Goal: Information Seeking & Learning: Find specific fact

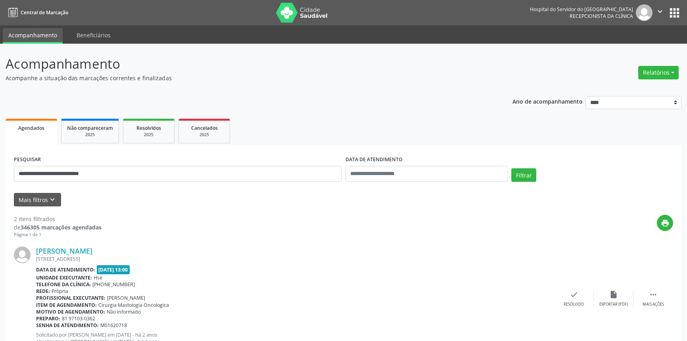
scroll to position [116, 0]
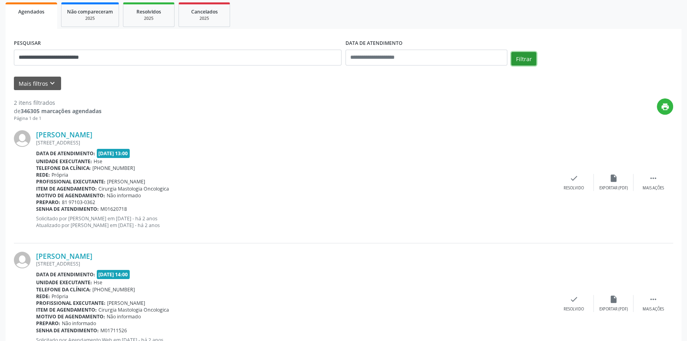
click at [518, 55] on button "Filtrar" at bounding box center [523, 58] width 25 height 13
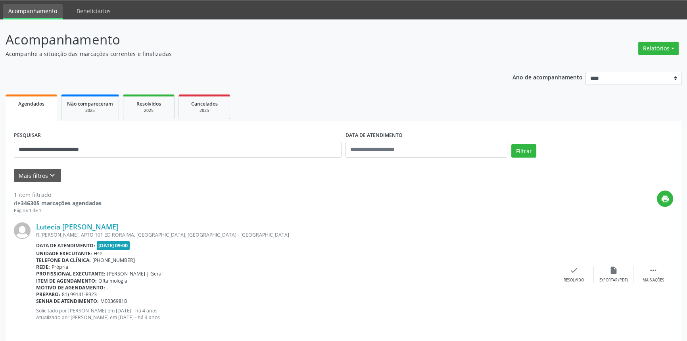
scroll to position [32, 0]
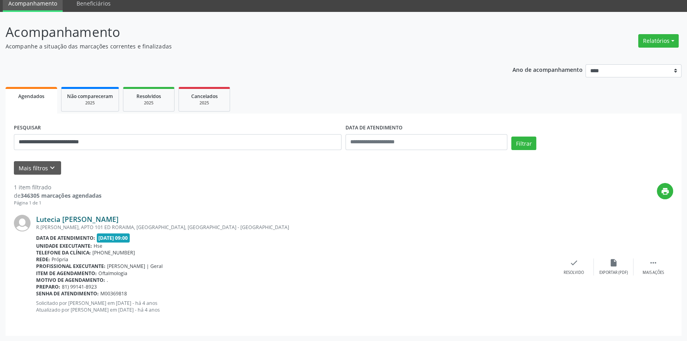
click at [114, 217] on link "Lutecia [PERSON_NAME]" at bounding box center [77, 219] width 82 height 9
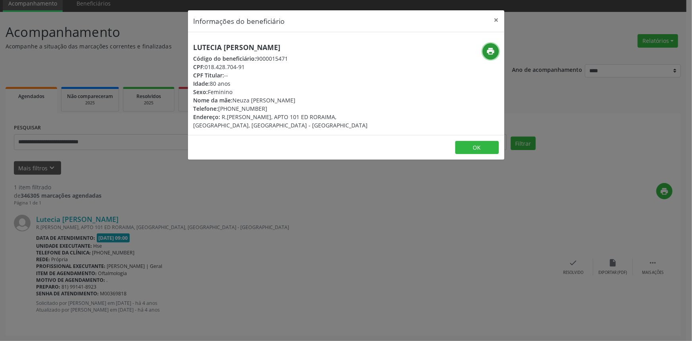
click at [496, 49] on button "print" at bounding box center [491, 51] width 16 height 16
click at [496, 18] on button "×" at bounding box center [497, 19] width 16 height 19
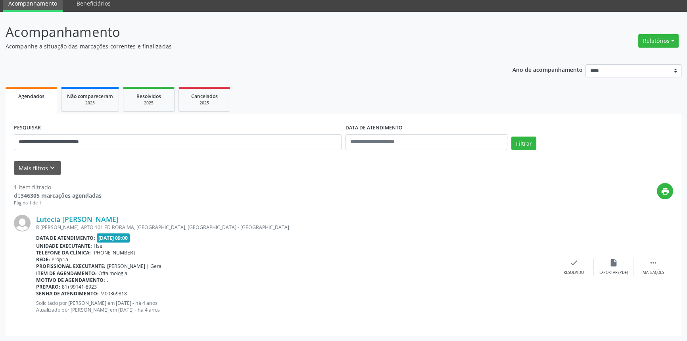
drag, startPoint x: 150, startPoint y: 215, endPoint x: 32, endPoint y: 215, distance: 118.6
click at [32, 215] on div "Lutecia Maria Rodrigues Gibson R.JOSE DE ALENCAR, APTO 101 ED RORAIMA, BOA VIST…" at bounding box center [343, 266] width 659 height 121
copy div "Lutecia [PERSON_NAME]"
drag, startPoint x: 129, startPoint y: 145, endPoint x: 0, endPoint y: 130, distance: 130.1
click at [0, 130] on div "**********" at bounding box center [343, 176] width 687 height 329
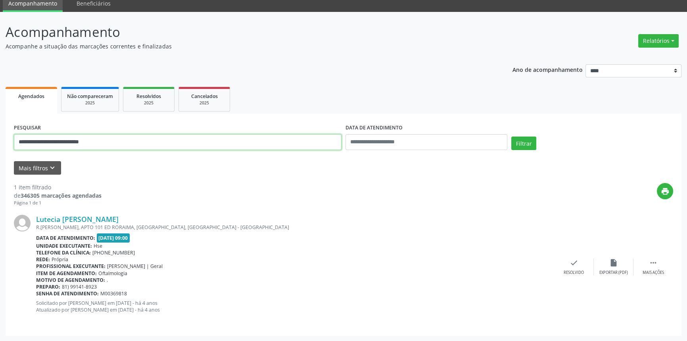
paste input "text"
click at [526, 142] on button "Filtrar" at bounding box center [523, 142] width 25 height 13
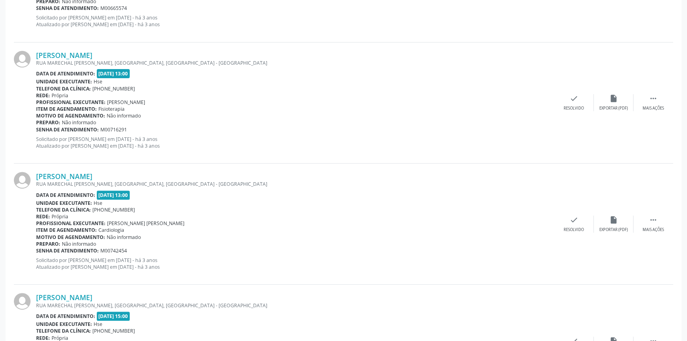
scroll to position [394, 0]
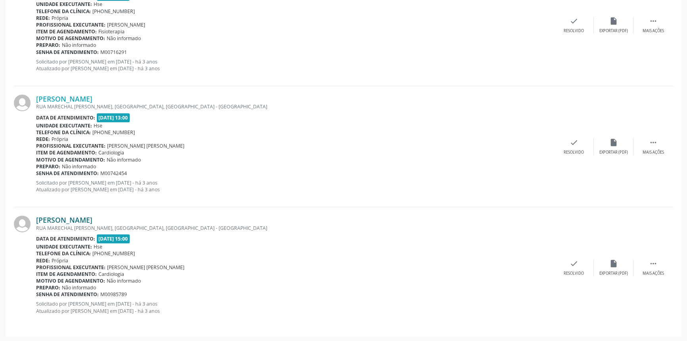
click at [92, 219] on link "Maria Jose Adelino de Oliveira" at bounding box center [64, 219] width 56 height 9
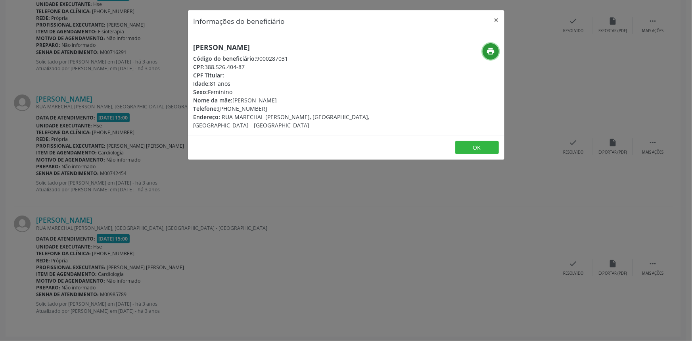
click at [489, 47] on icon "print" at bounding box center [490, 51] width 9 height 9
drag, startPoint x: 314, startPoint y: 47, endPoint x: 185, endPoint y: 47, distance: 129.3
click at [185, 47] on div "Informações do beneficiário × Maria Jose Adelino de Oliveira Código do benefici…" at bounding box center [346, 170] width 692 height 341
copy h5 "Maria Jose Adelino de Oliveira"
click at [496, 19] on button "×" at bounding box center [497, 19] width 16 height 19
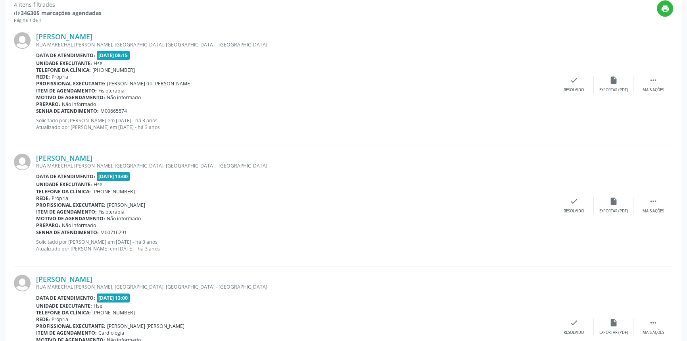
scroll to position [0, 0]
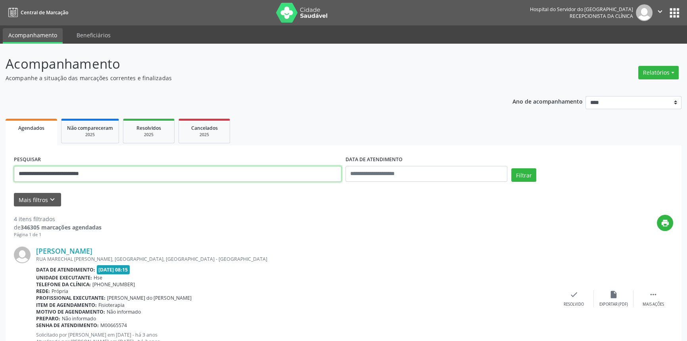
drag, startPoint x: 142, startPoint y: 175, endPoint x: 0, endPoint y: 193, distance: 143.2
click at [511, 168] on button "Filtrar" at bounding box center [523, 174] width 25 height 13
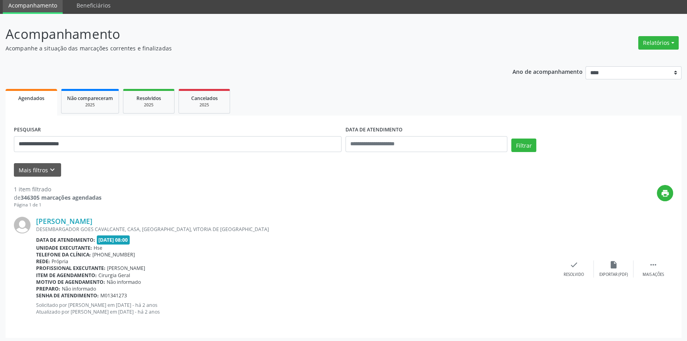
scroll to position [32, 0]
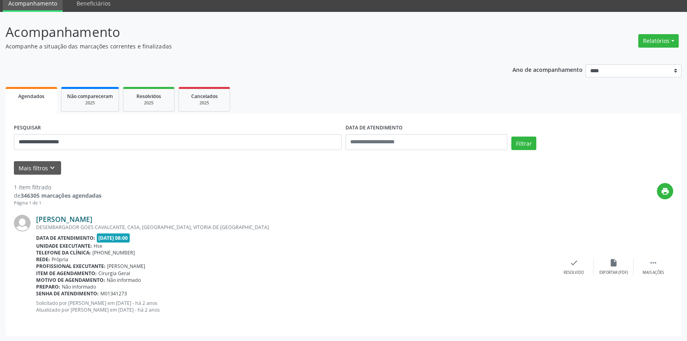
click at [92, 219] on link "[PERSON_NAME]" at bounding box center [64, 219] width 56 height 9
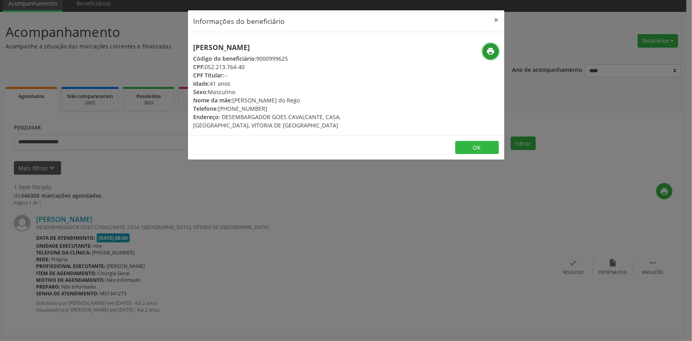
click at [489, 53] on icon "print" at bounding box center [490, 51] width 9 height 9
click at [498, 17] on button "×" at bounding box center [497, 19] width 16 height 19
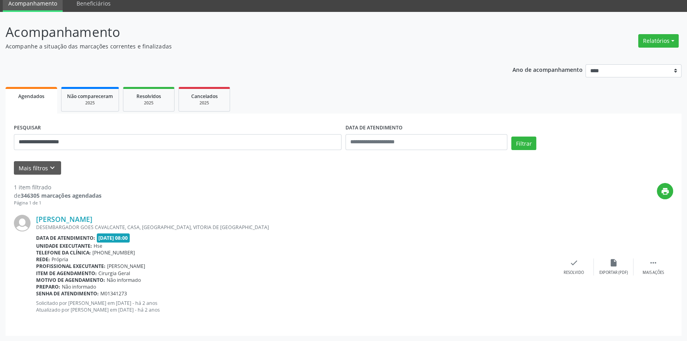
drag, startPoint x: 121, startPoint y: 219, endPoint x: 35, endPoint y: 222, distance: 86.5
click at [35, 222] on div "Antonio Samuel Gomes DESEMBARGADOR GOES CAVALCANTE, CASA, LIVRAMENTO, VITORIA D…" at bounding box center [343, 266] width 659 height 121
copy div "[PERSON_NAME]"
drag, startPoint x: 95, startPoint y: 138, endPoint x: 25, endPoint y: 133, distance: 69.9
click at [0, 140] on div "**********" at bounding box center [343, 176] width 687 height 329
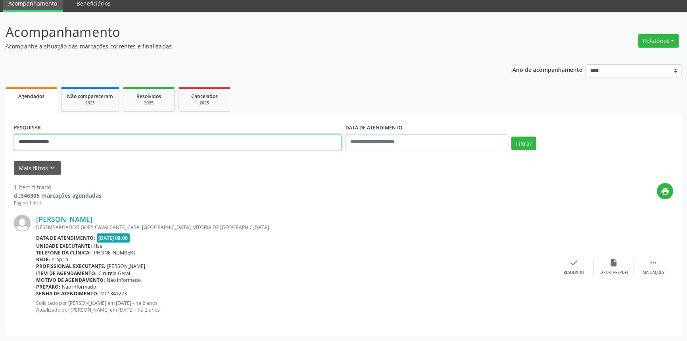
click at [511, 136] on button "Filtrar" at bounding box center [523, 142] width 25 height 13
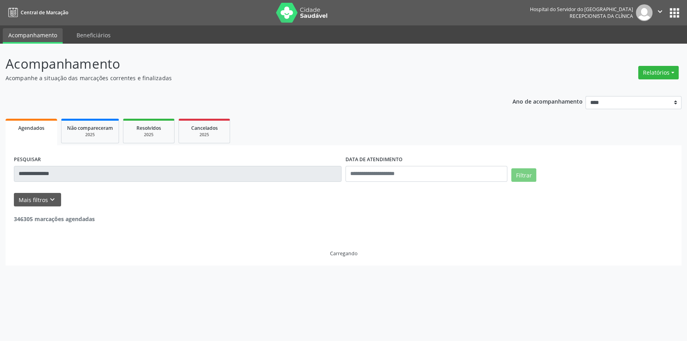
scroll to position [0, 0]
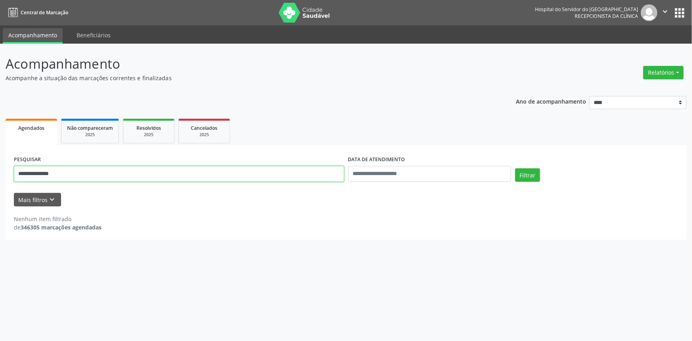
click at [30, 175] on input "**********" at bounding box center [179, 174] width 330 height 16
click at [515, 168] on button "Filtrar" at bounding box center [527, 174] width 25 height 13
drag, startPoint x: 76, startPoint y: 176, endPoint x: 0, endPoint y: 168, distance: 76.5
click at [0, 168] on div "**********" at bounding box center [346, 192] width 692 height 297
click at [515, 168] on button "Filtrar" at bounding box center [527, 174] width 25 height 13
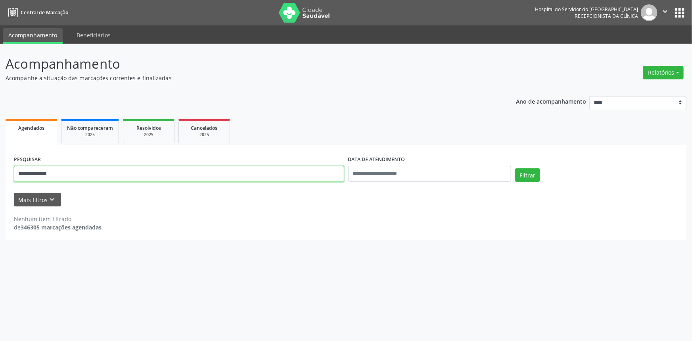
click at [79, 175] on input "**********" at bounding box center [179, 174] width 330 height 16
type input "**********"
click at [515, 168] on button "Filtrar" at bounding box center [527, 174] width 25 height 13
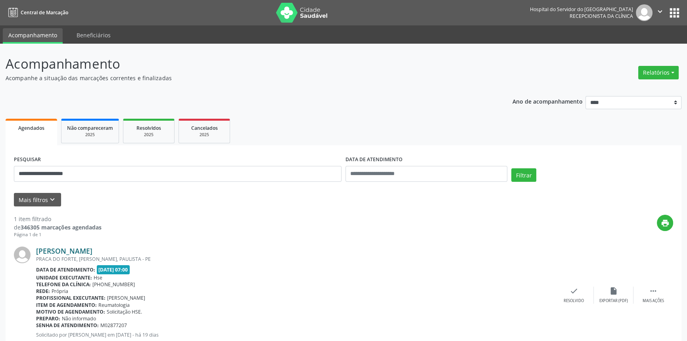
click at [92, 250] on link "[PERSON_NAME]" at bounding box center [64, 250] width 56 height 9
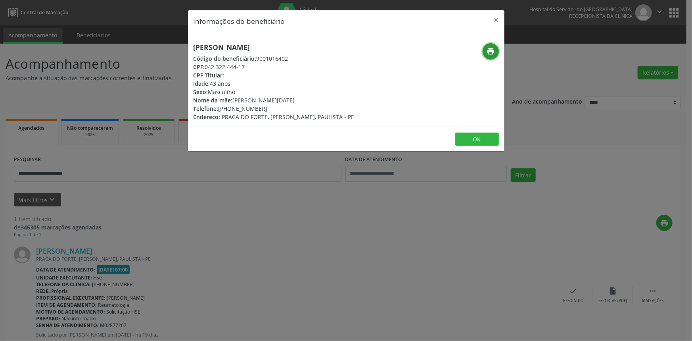
click at [489, 56] on button "print" at bounding box center [491, 51] width 16 height 16
click at [493, 20] on button "×" at bounding box center [497, 19] width 16 height 19
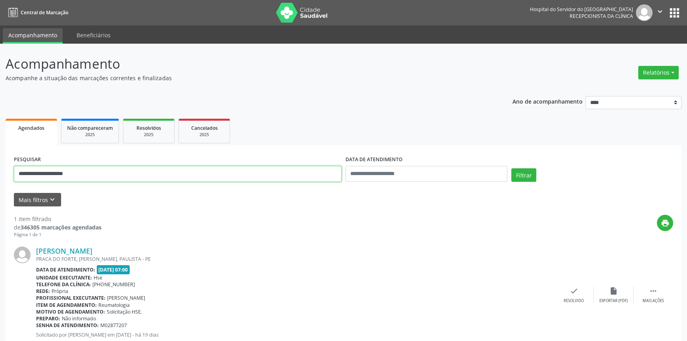
drag, startPoint x: 95, startPoint y: 176, endPoint x: 0, endPoint y: 103, distance: 119.6
click at [0, 103] on div "**********" at bounding box center [343, 205] width 687 height 322
paste input "**********"
click at [511, 168] on button "Filtrar" at bounding box center [523, 174] width 25 height 13
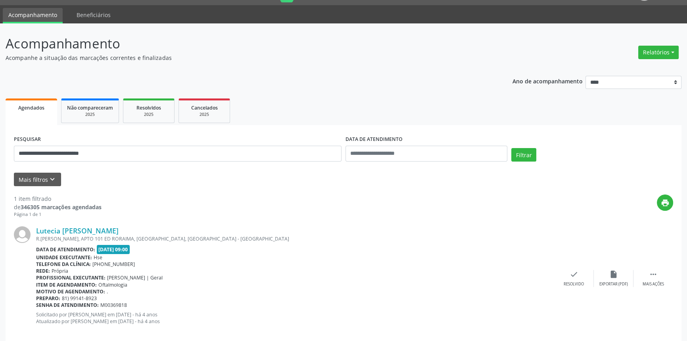
scroll to position [32, 0]
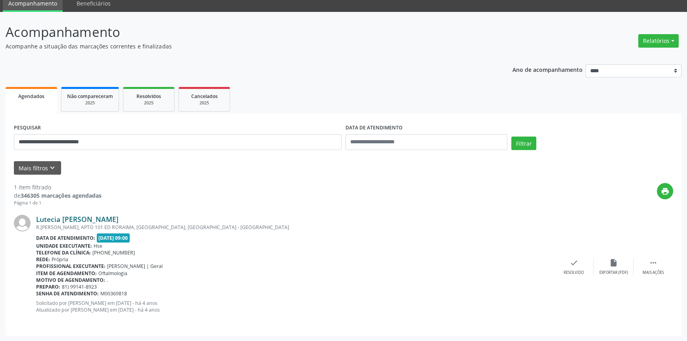
click at [119, 217] on link "Lutecia [PERSON_NAME]" at bounding box center [77, 219] width 82 height 9
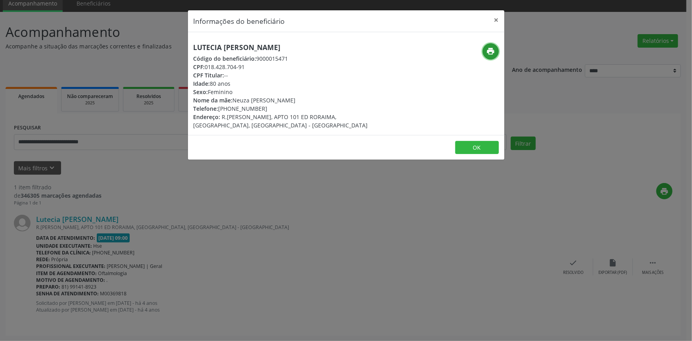
click at [485, 55] on button "print" at bounding box center [491, 51] width 16 height 16
click at [494, 15] on button "×" at bounding box center [497, 19] width 16 height 19
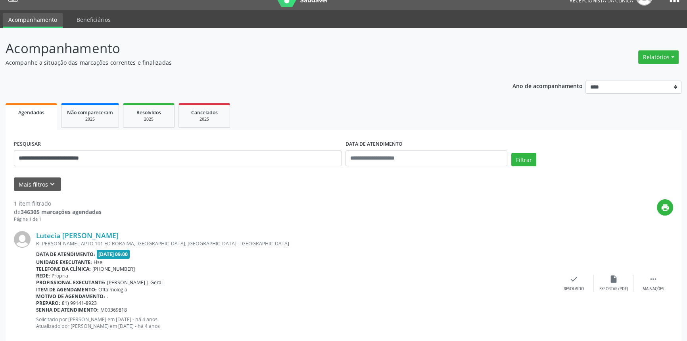
scroll to position [0, 0]
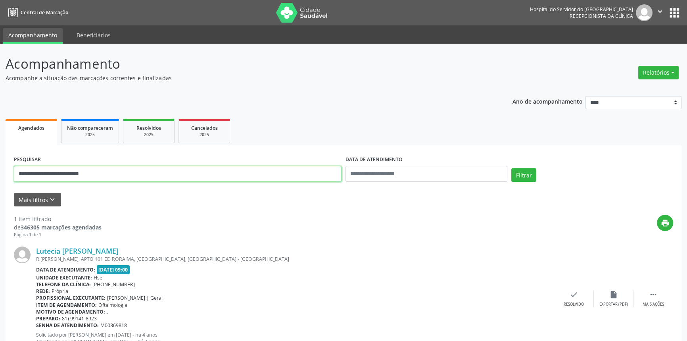
drag, startPoint x: 86, startPoint y: 173, endPoint x: 23, endPoint y: 172, distance: 63.1
click at [24, 172] on input "**********" at bounding box center [178, 174] width 328 height 16
type input "*"
paste input "**********"
click at [511, 168] on button "Filtrar" at bounding box center [523, 174] width 25 height 13
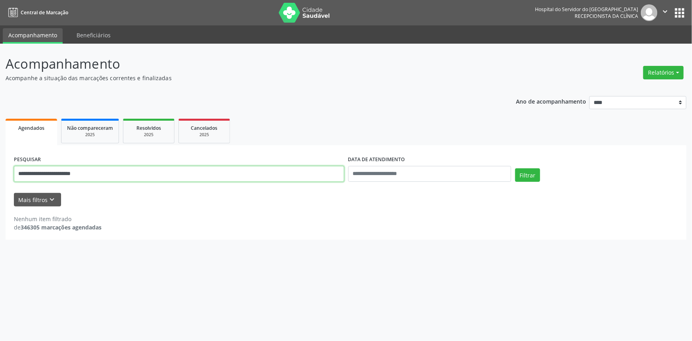
click at [86, 171] on input "**********" at bounding box center [179, 174] width 330 height 16
paste input "****"
click at [515, 168] on button "Filtrar" at bounding box center [527, 174] width 25 height 13
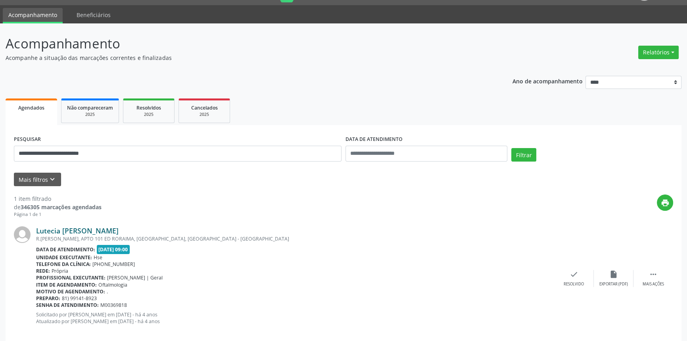
scroll to position [32, 0]
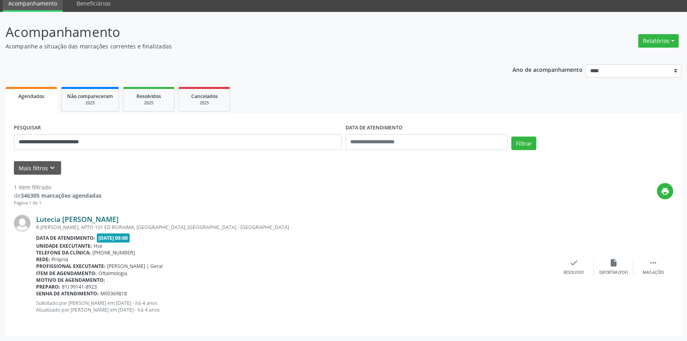
click at [110, 218] on link "Lutecia [PERSON_NAME]" at bounding box center [77, 219] width 82 height 9
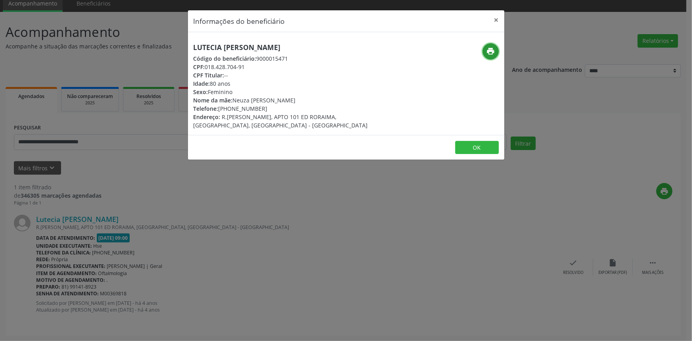
click at [495, 51] on button "print" at bounding box center [491, 51] width 16 height 16
click at [27, 100] on div "Informações do beneficiário × Lutecia Maria Rodrigues Gibson Código do benefici…" at bounding box center [346, 170] width 692 height 341
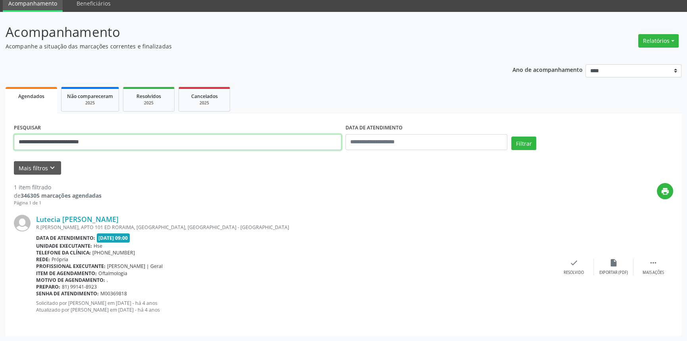
drag, startPoint x: 114, startPoint y: 139, endPoint x: 0, endPoint y: 107, distance: 118.3
click at [0, 107] on div "**********" at bounding box center [343, 176] width 687 height 329
paste input "text"
click at [511, 136] on button "Filtrar" at bounding box center [523, 142] width 25 height 13
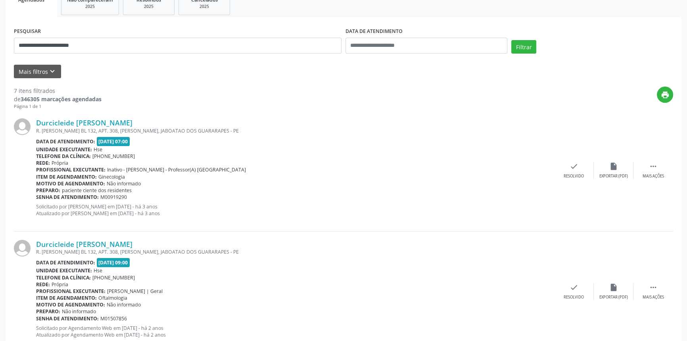
scroll to position [72, 0]
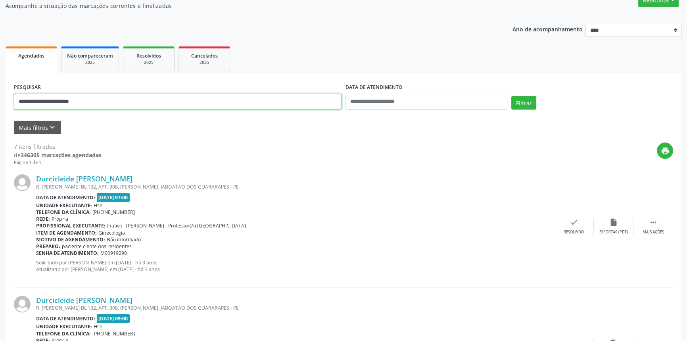
drag, startPoint x: 107, startPoint y: 103, endPoint x: 0, endPoint y: 105, distance: 106.7
paste input "text"
click at [527, 100] on button "Filtrar" at bounding box center [523, 102] width 25 height 13
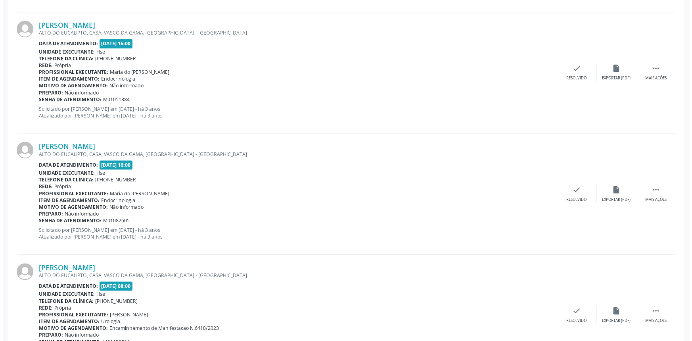
scroll to position [758, 0]
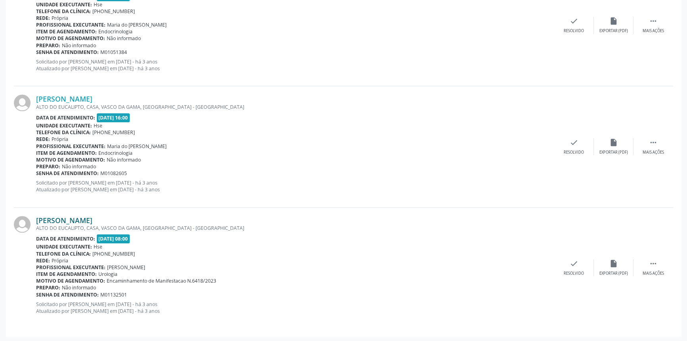
click at [92, 221] on link "Aloisio Saraiva de Souza" at bounding box center [64, 220] width 56 height 9
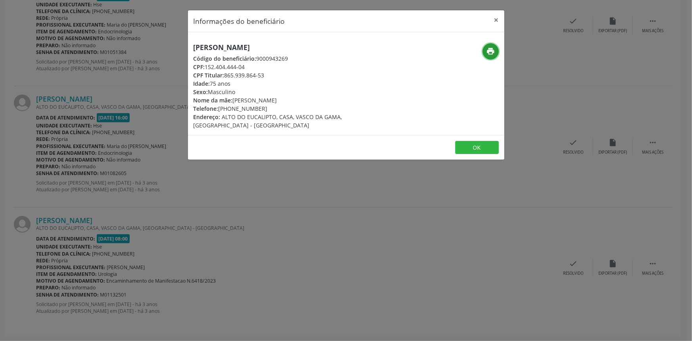
click at [490, 51] on icon "print" at bounding box center [490, 51] width 9 height 9
drag, startPoint x: 293, startPoint y: 44, endPoint x: 182, endPoint y: 51, distance: 111.2
click at [182, 51] on div "Informações do beneficiário × Aloisio Saraiva de Souza Código do beneficiário: …" at bounding box center [346, 170] width 692 height 341
copy h5 "Aloisio Saraiva de Souza"
click at [494, 18] on button "×" at bounding box center [497, 19] width 16 height 19
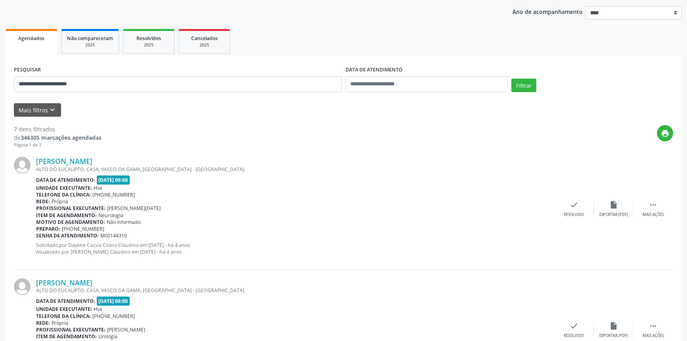
scroll to position [36, 0]
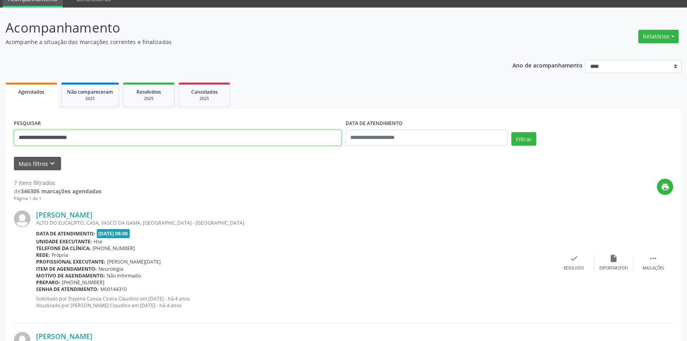
drag, startPoint x: 101, startPoint y: 137, endPoint x: 0, endPoint y: 150, distance: 101.6
paste input "****"
click at [524, 138] on button "Filtrar" at bounding box center [523, 138] width 25 height 13
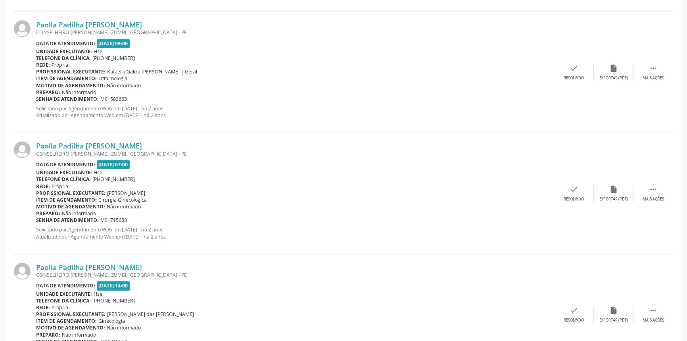
scroll to position [637, 0]
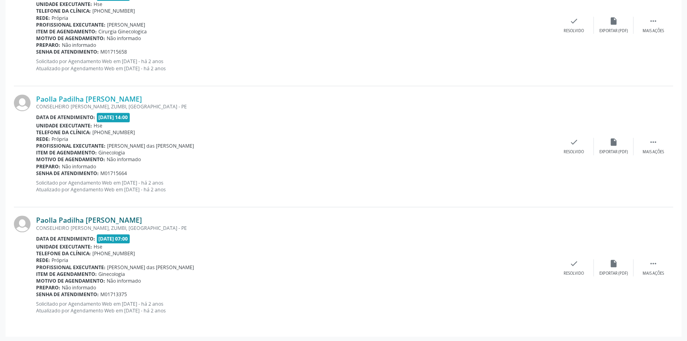
click at [118, 220] on link "Paolla Padilha [PERSON_NAME]" at bounding box center [89, 219] width 106 height 9
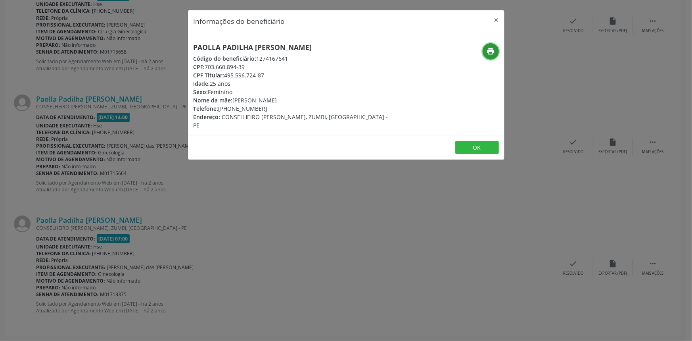
click at [492, 48] on icon "print" at bounding box center [490, 51] width 9 height 9
click at [497, 18] on button "×" at bounding box center [497, 19] width 16 height 19
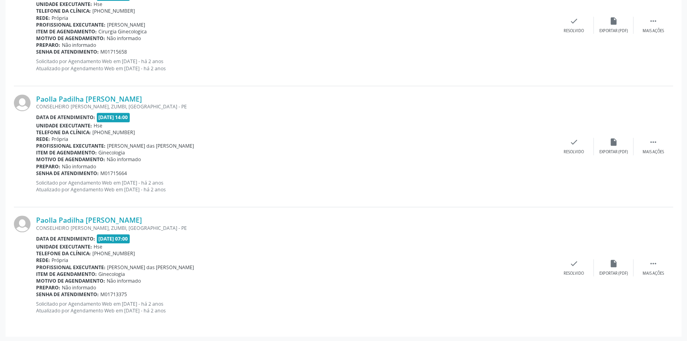
drag, startPoint x: 144, startPoint y: 215, endPoint x: 35, endPoint y: 218, distance: 108.7
click at [35, 218] on div "Paolla Padilha [PERSON_NAME] [PERSON_NAME], [GEOGRAPHIC_DATA], [GEOGRAPHIC_DATA…" at bounding box center [343, 267] width 659 height 121
copy div "Paolla Padilha [PERSON_NAME]"
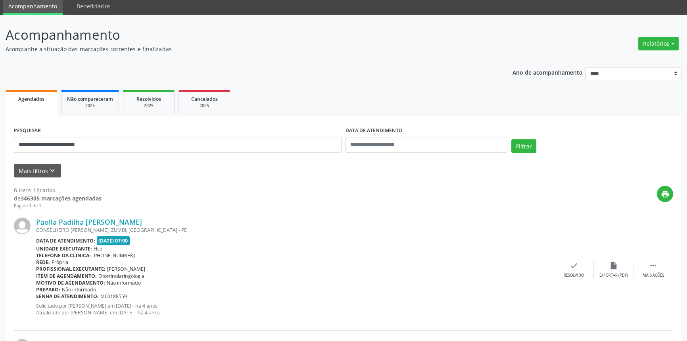
scroll to position [0, 0]
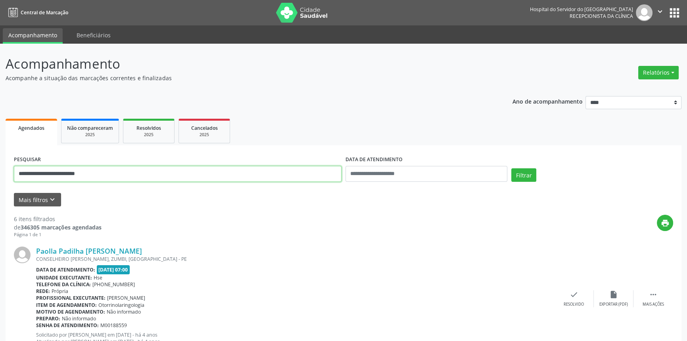
drag, startPoint x: 119, startPoint y: 171, endPoint x: 0, endPoint y: 171, distance: 119.0
paste input "text"
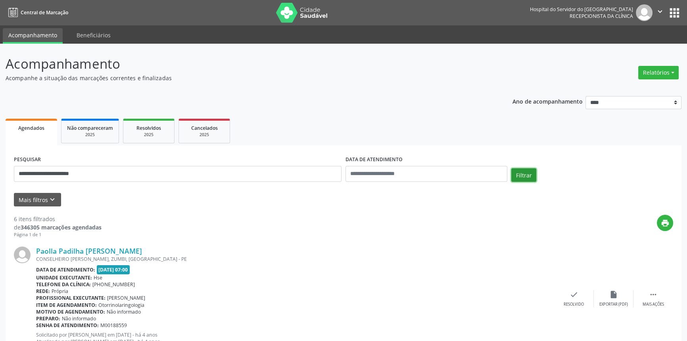
click at [523, 172] on button "Filtrar" at bounding box center [523, 174] width 25 height 13
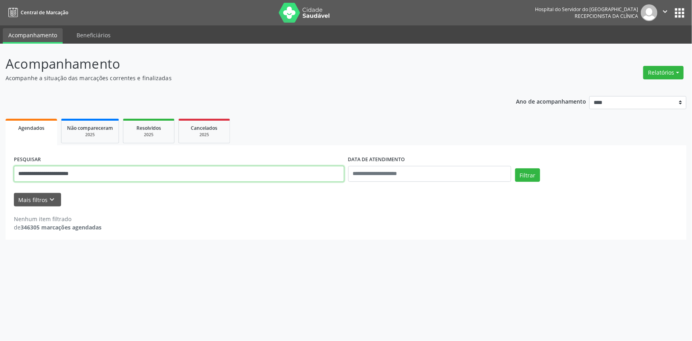
drag, startPoint x: 105, startPoint y: 176, endPoint x: 0, endPoint y: 175, distance: 105.1
click at [0, 175] on div "**********" at bounding box center [346, 192] width 692 height 297
paste input "**"
click at [522, 174] on button "Filtrar" at bounding box center [527, 174] width 25 height 13
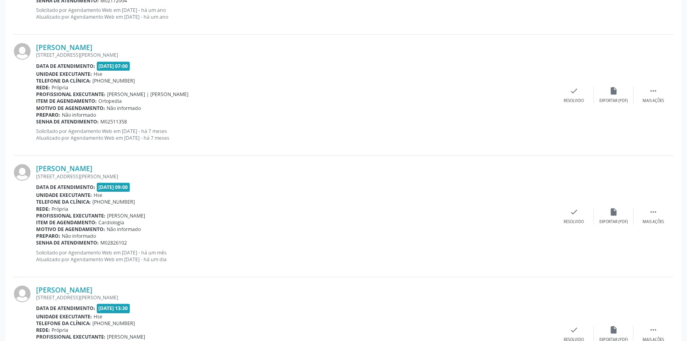
scroll to position [1047, 0]
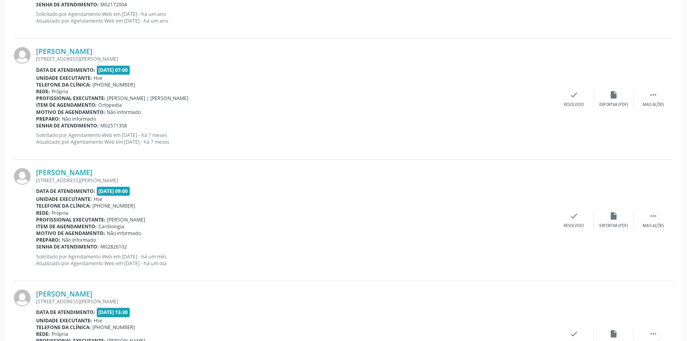
drag, startPoint x: 138, startPoint y: 169, endPoint x: 30, endPoint y: 173, distance: 108.3
click at [30, 173] on div "Aurea Maria Alves Calheiros RUA MAJOR ARMANDO SOUZA MELO, APTO 807, SETUBAL, RE…" at bounding box center [343, 219] width 659 height 121
copy div "[PERSON_NAME]"
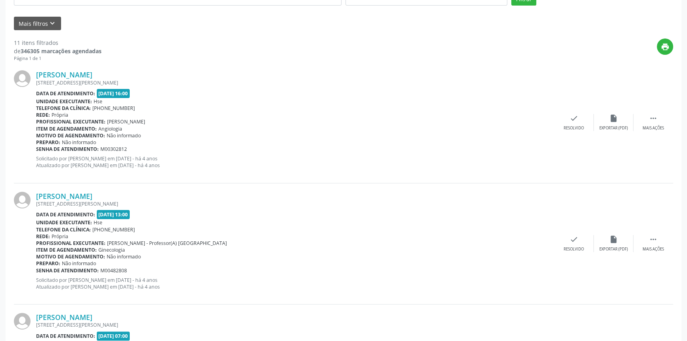
scroll to position [74, 0]
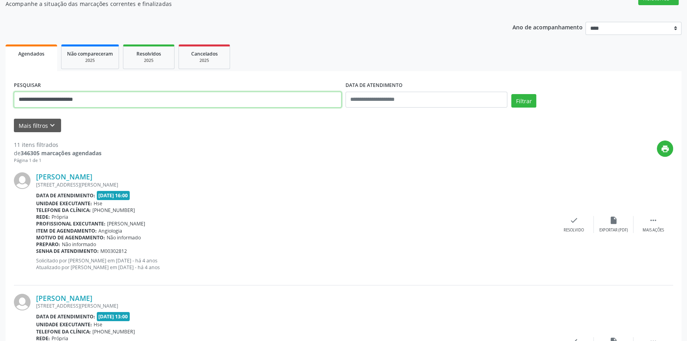
drag, startPoint x: 123, startPoint y: 99, endPoint x: 0, endPoint y: 102, distance: 122.6
paste input "text"
click at [519, 99] on button "Filtrar" at bounding box center [523, 100] width 25 height 13
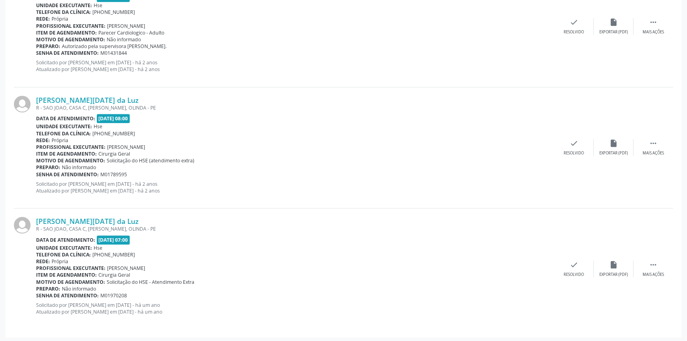
scroll to position [878, 0]
click at [112, 219] on link "Vera Lucia Santana da Luz" at bounding box center [87, 220] width 102 height 9
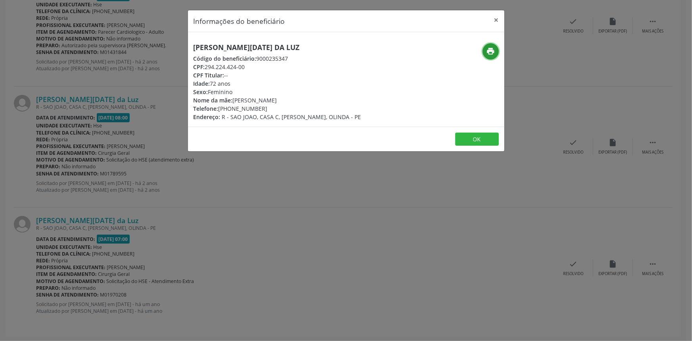
click at [487, 53] on icon "print" at bounding box center [490, 51] width 9 height 9
drag, startPoint x: 283, startPoint y: 48, endPoint x: 179, endPoint y: 48, distance: 104.3
click at [179, 48] on div "Informações do beneficiário × Vera Lucia Santana da Luz Código do beneficiário:…" at bounding box center [346, 170] width 692 height 341
copy h5 "Vera Lucia Santana da Luz"
click at [497, 17] on button "×" at bounding box center [497, 19] width 16 height 19
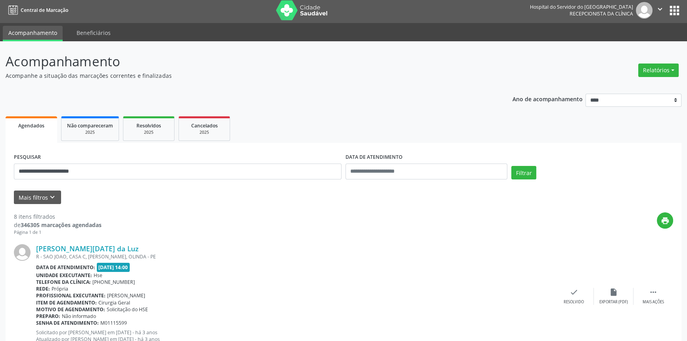
scroll to position [0, 0]
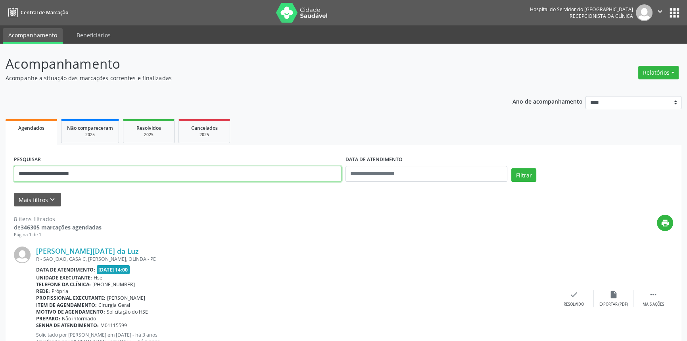
drag, startPoint x: 125, startPoint y: 172, endPoint x: 0, endPoint y: 176, distance: 125.4
paste input "text"
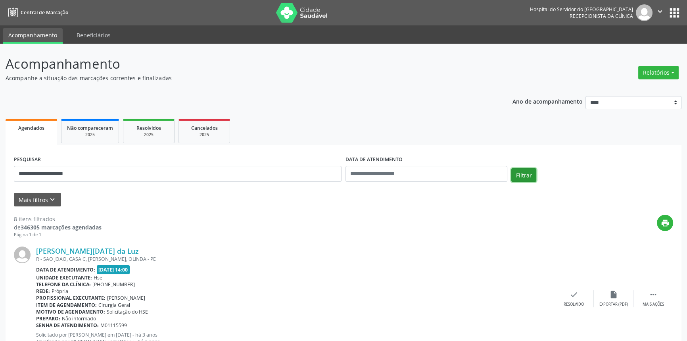
click at [522, 172] on button "Filtrar" at bounding box center [523, 174] width 25 height 13
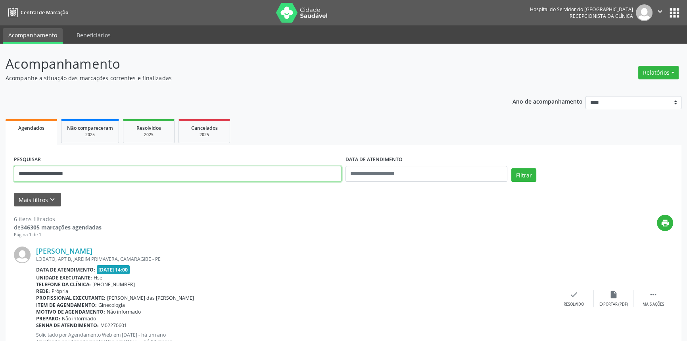
drag, startPoint x: 94, startPoint y: 173, endPoint x: 0, endPoint y: 173, distance: 94.0
paste input "**********"
type input "**********"
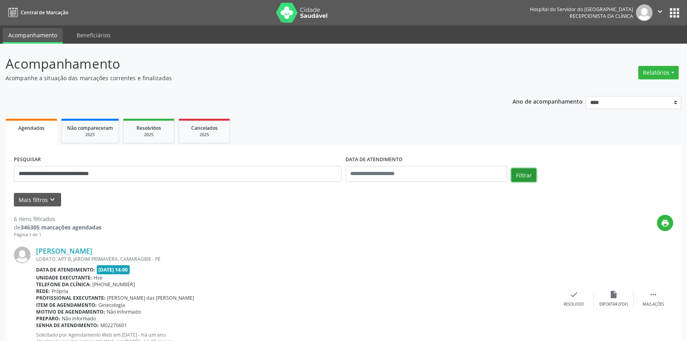
click at [516, 176] on button "Filtrar" at bounding box center [523, 174] width 25 height 13
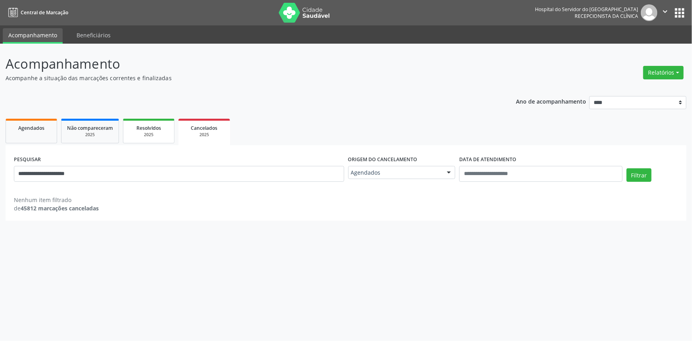
click at [151, 130] on span "Resolvidos" at bounding box center [148, 128] width 25 height 7
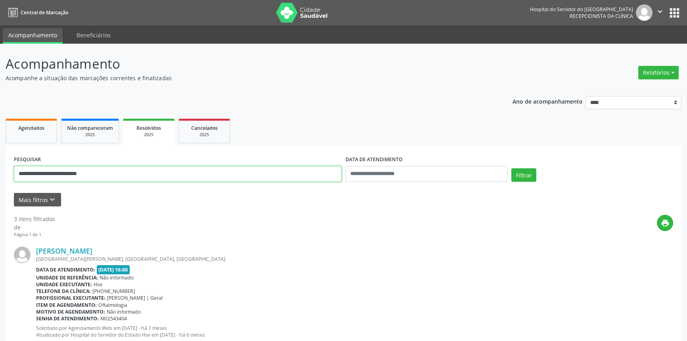
drag, startPoint x: 124, startPoint y: 172, endPoint x: 0, endPoint y: 174, distance: 124.2
click at [0, 174] on div "**********" at bounding box center [343, 319] width 687 height 551
paste input "*"
type input "**********"
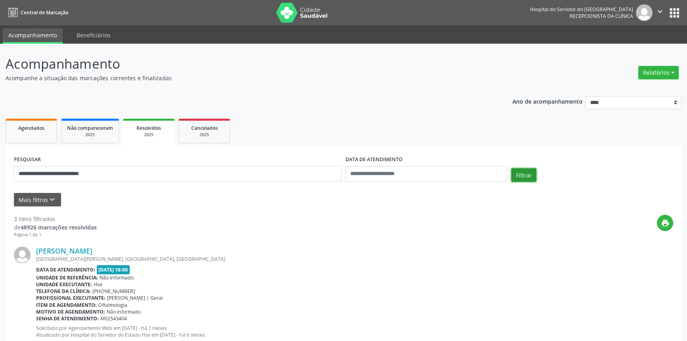
click at [522, 174] on button "Filtrar" at bounding box center [523, 174] width 25 height 13
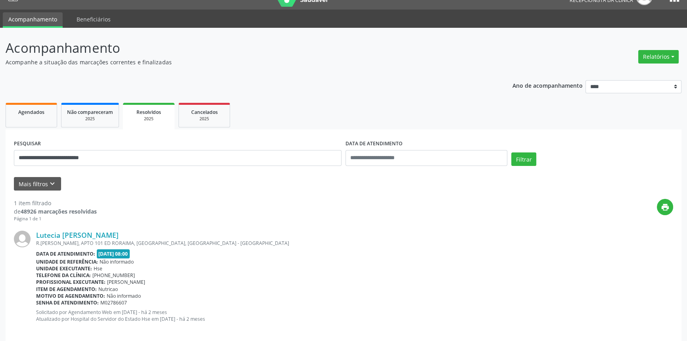
scroll to position [25, 0]
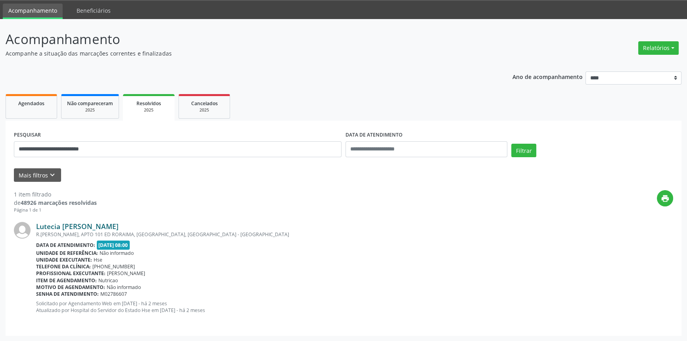
click at [104, 228] on link "Lutecia [PERSON_NAME]" at bounding box center [77, 226] width 82 height 9
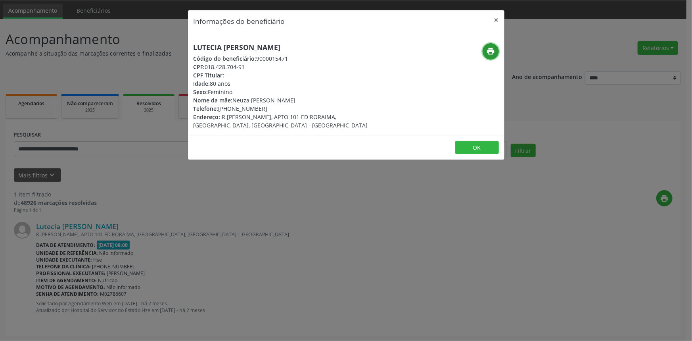
click at [492, 50] on icon "print" at bounding box center [490, 51] width 9 height 9
click at [497, 17] on button "×" at bounding box center [497, 19] width 16 height 19
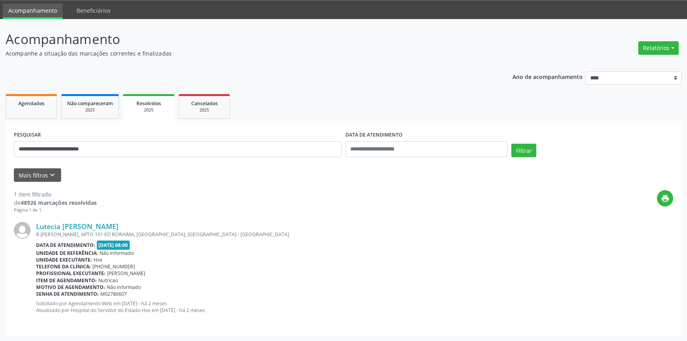
drag, startPoint x: 182, startPoint y: 138, endPoint x: 0, endPoint y: 107, distance: 184.7
click at [0, 107] on div "**********" at bounding box center [343, 180] width 687 height 322
drag, startPoint x: 159, startPoint y: 111, endPoint x: 222, endPoint y: 106, distance: 63.3
click at [160, 111] on div "2025" at bounding box center [148, 110] width 40 height 6
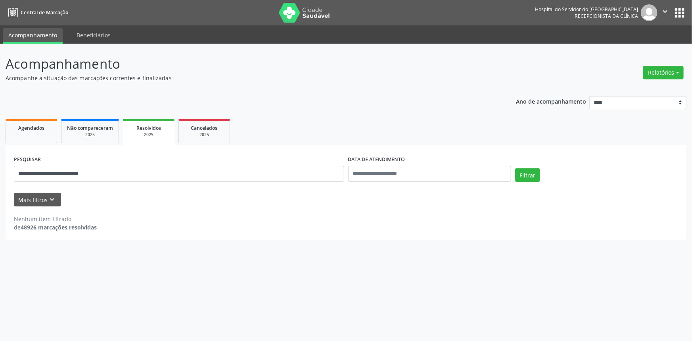
click at [224, 105] on div "**********" at bounding box center [346, 165] width 681 height 150
click at [208, 137] on div "2025" at bounding box center [204, 135] width 40 height 6
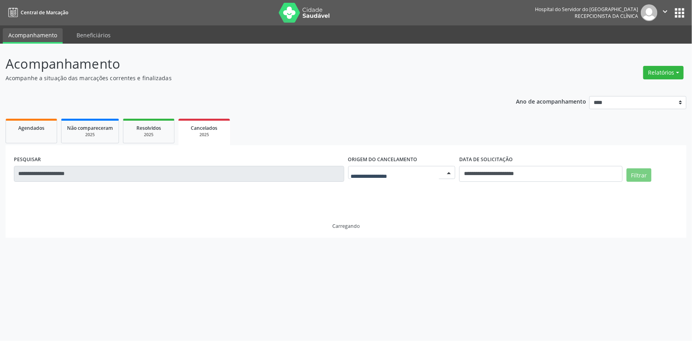
drag, startPoint x: 415, startPoint y: 178, endPoint x: 411, endPoint y: 196, distance: 19.0
click at [414, 179] on div "Na fila Agendados Nenhum resultado encontrado para: " " Não há nenhuma opção pa…" at bounding box center [401, 172] width 107 height 13
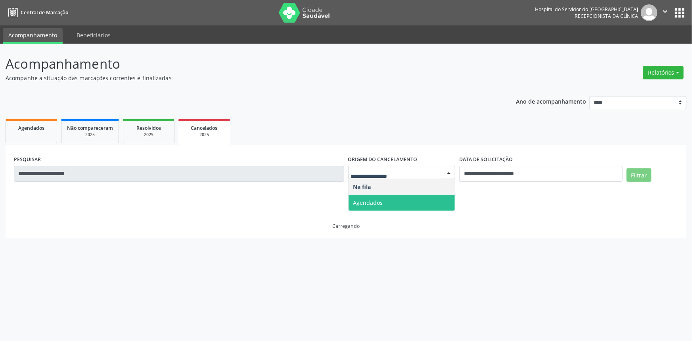
click at [409, 201] on span "Agendados" at bounding box center [402, 203] width 107 height 16
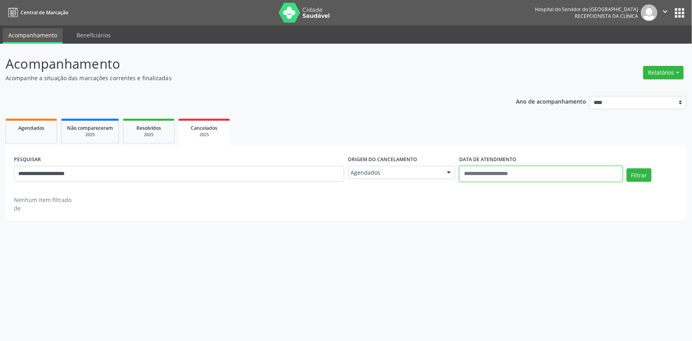
click at [508, 181] on body "**********" at bounding box center [346, 170] width 692 height 341
drag, startPoint x: 416, startPoint y: 105, endPoint x: 274, endPoint y: 165, distance: 154.5
click at [416, 107] on div "**********" at bounding box center [346, 155] width 681 height 130
drag, startPoint x: 194, startPoint y: 173, endPoint x: 167, endPoint y: 175, distance: 27.0
click at [187, 174] on input "**********" at bounding box center [179, 174] width 330 height 16
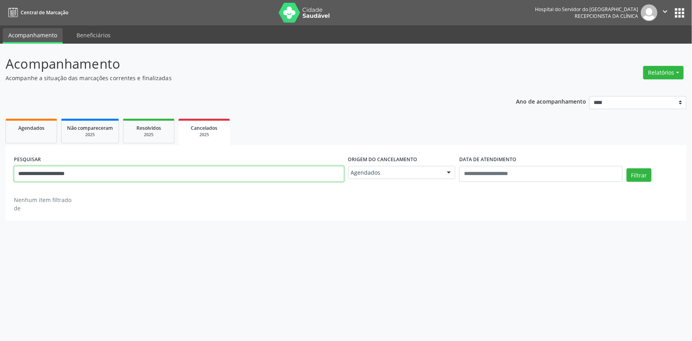
drag, startPoint x: 167, startPoint y: 175, endPoint x: 0, endPoint y: 122, distance: 174.8
click at [0, 122] on div "**********" at bounding box center [346, 192] width 692 height 297
paste input "*******"
type input "**********"
click at [627, 168] on button "Filtrar" at bounding box center [639, 174] width 25 height 13
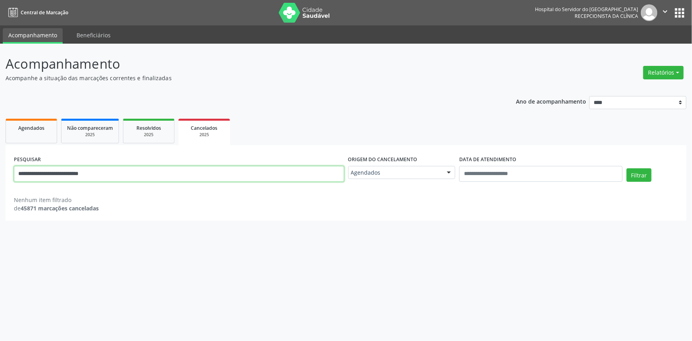
drag, startPoint x: 176, startPoint y: 174, endPoint x: 0, endPoint y: 129, distance: 181.2
click at [0, 144] on div "**********" at bounding box center [346, 192] width 692 height 297
paste input "**********"
click at [627, 168] on button "Filtrar" at bounding box center [639, 174] width 25 height 13
click at [136, 177] on input "**********" at bounding box center [179, 174] width 330 height 16
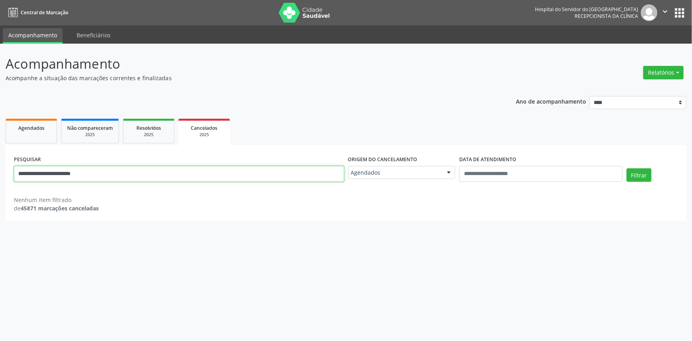
paste input "****"
click at [627, 168] on button "Filtrar" at bounding box center [639, 174] width 25 height 13
drag, startPoint x: 127, startPoint y: 176, endPoint x: 0, endPoint y: 147, distance: 130.6
click at [0, 147] on div "**********" at bounding box center [346, 192] width 692 height 297
paste input "text"
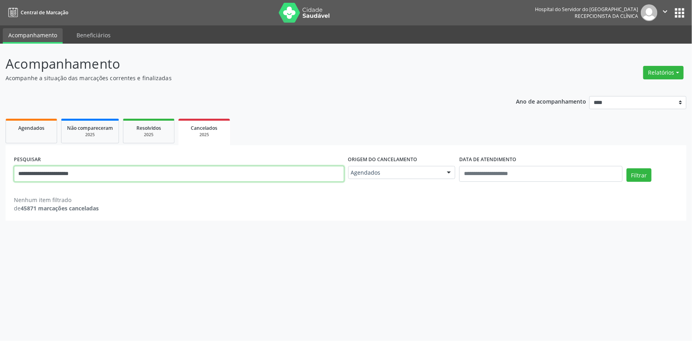
click at [627, 168] on button "Filtrar" at bounding box center [639, 174] width 25 height 13
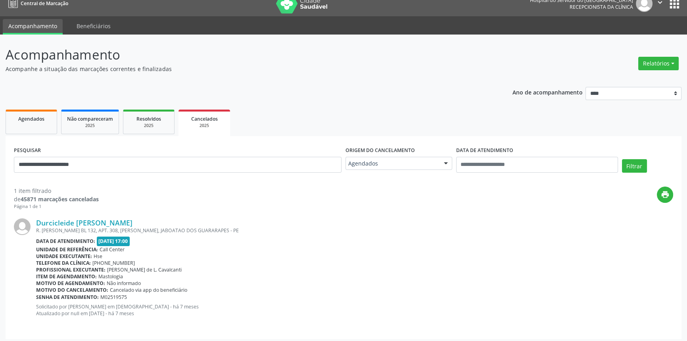
scroll to position [12, 0]
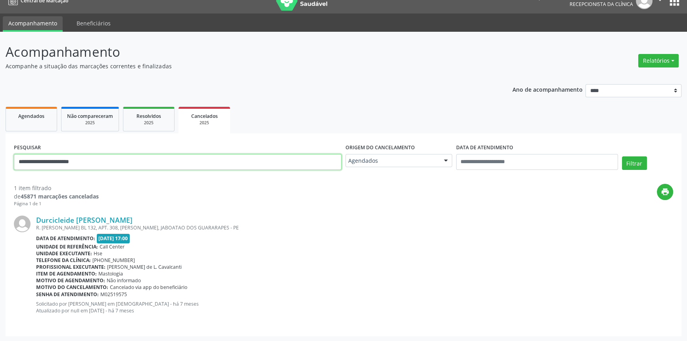
drag, startPoint x: 102, startPoint y: 160, endPoint x: 0, endPoint y: 164, distance: 102.0
click at [0, 164] on div "**********" at bounding box center [343, 187] width 687 height 310
paste input "**"
type input "**********"
click at [441, 159] on div at bounding box center [446, 160] width 12 height 13
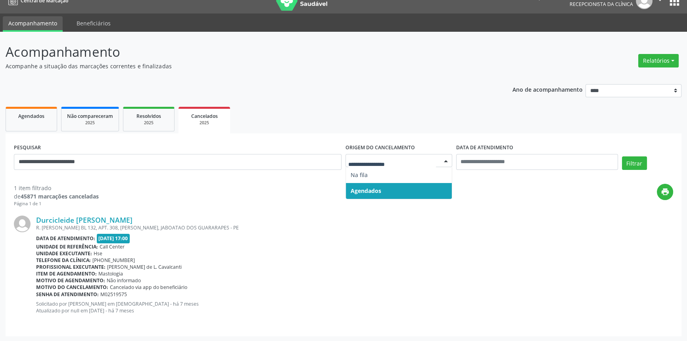
click at [429, 186] on span "Agendados" at bounding box center [399, 191] width 106 height 16
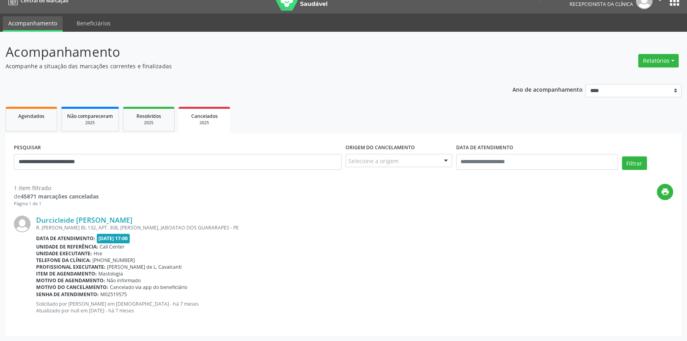
click at [443, 159] on div at bounding box center [446, 160] width 12 height 13
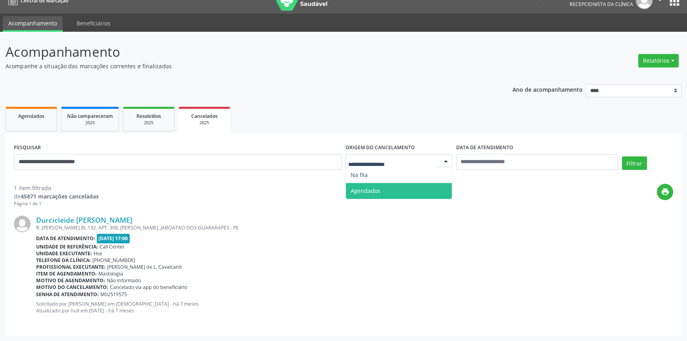
click at [430, 185] on span "Agendados" at bounding box center [399, 191] width 106 height 16
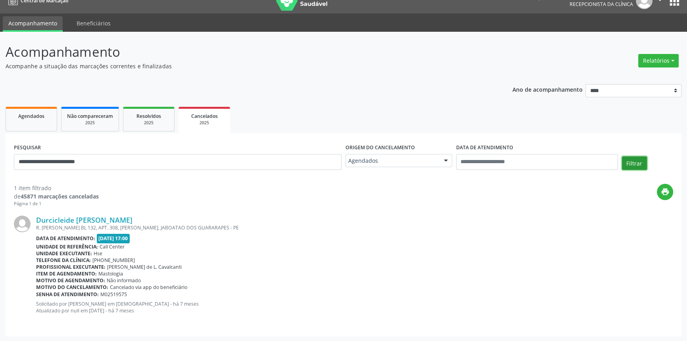
click at [630, 163] on button "Filtrar" at bounding box center [634, 162] width 25 height 13
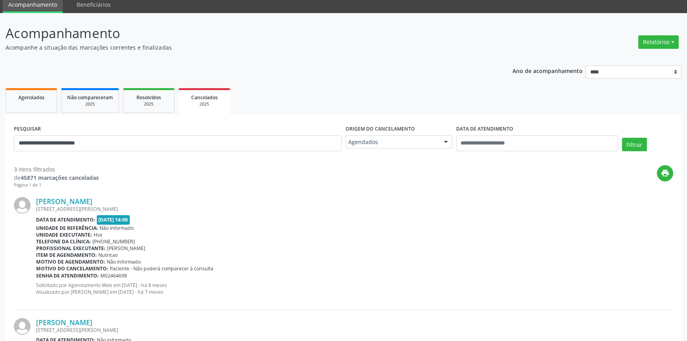
scroll to position [0, 0]
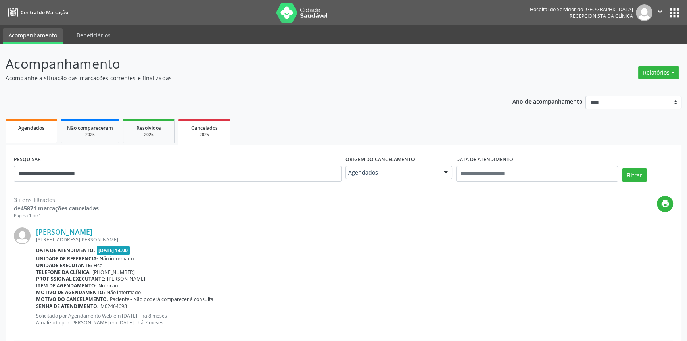
click at [34, 135] on link "Agendados" at bounding box center [32, 131] width 52 height 25
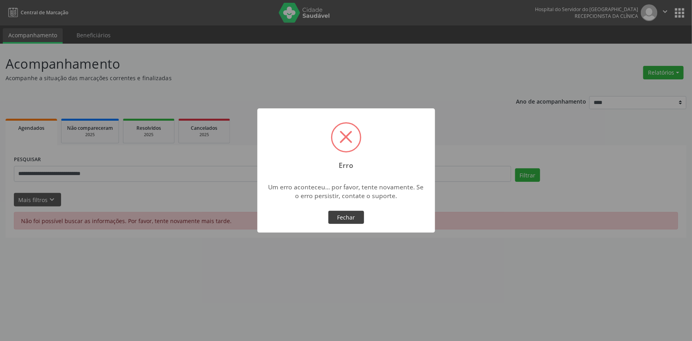
click at [341, 214] on button "Fechar" at bounding box center [346, 217] width 36 height 13
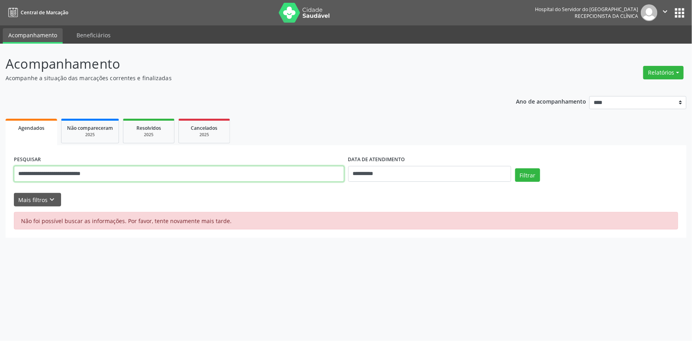
drag, startPoint x: 119, startPoint y: 174, endPoint x: 0, endPoint y: 179, distance: 119.1
click at [0, 179] on div "**********" at bounding box center [346, 192] width 692 height 297
paste input "text"
click at [17, 175] on input "**********" at bounding box center [179, 174] width 330 height 16
type input "**********"
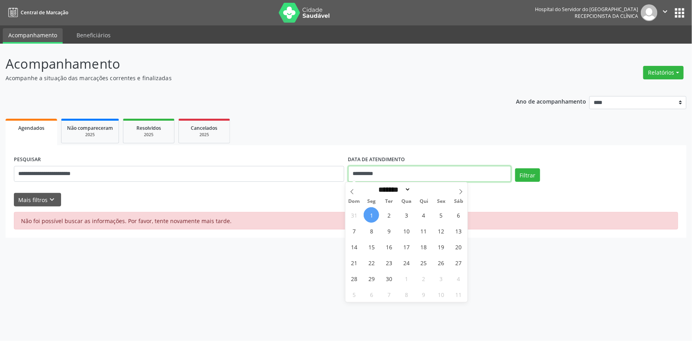
click at [413, 174] on input "**********" at bounding box center [429, 174] width 163 height 16
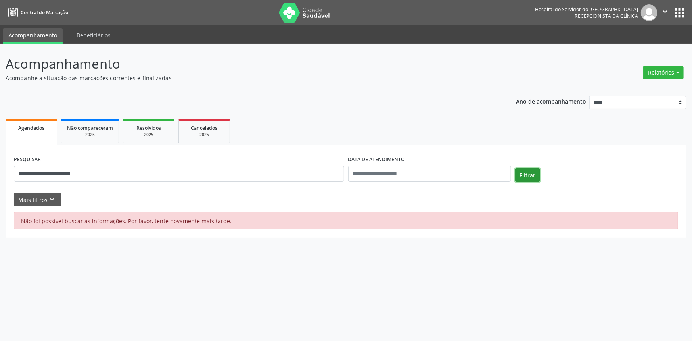
click at [520, 174] on button "Filtrar" at bounding box center [527, 174] width 25 height 13
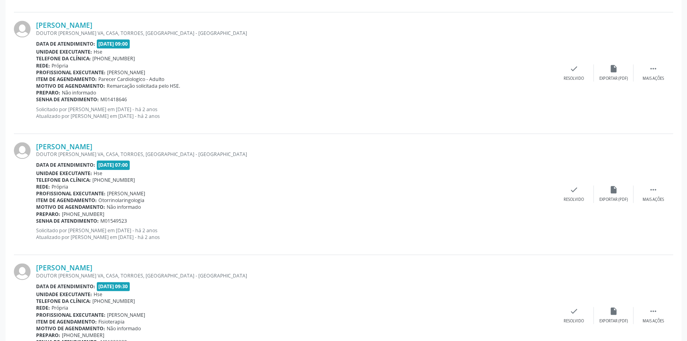
scroll to position [1241, 0]
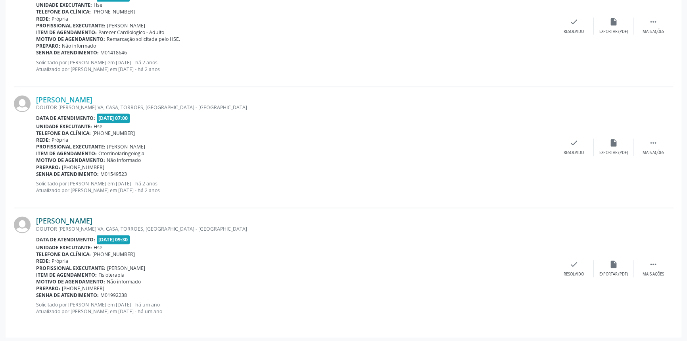
click at [92, 220] on link "[PERSON_NAME]" at bounding box center [64, 220] width 56 height 9
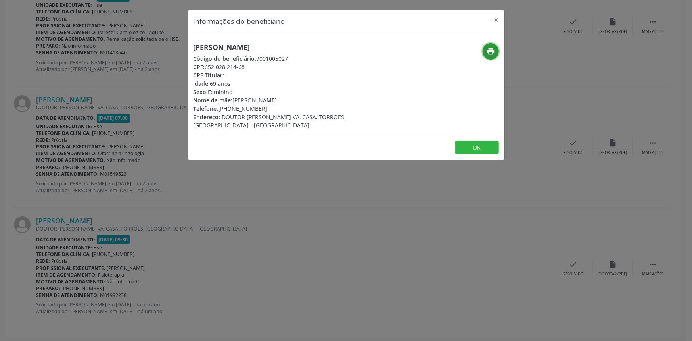
click at [490, 54] on icon "print" at bounding box center [490, 51] width 9 height 9
click at [500, 19] on button "×" at bounding box center [497, 19] width 16 height 19
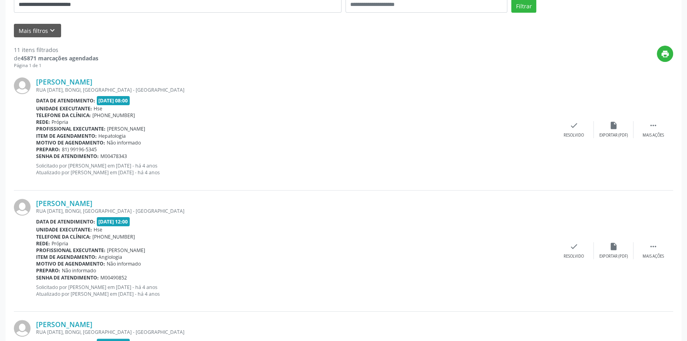
scroll to position [0, 0]
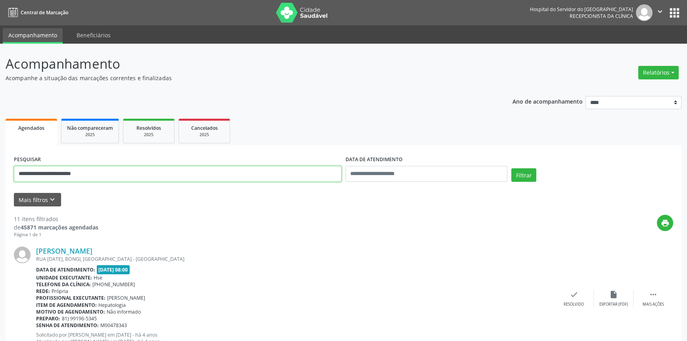
drag, startPoint x: 128, startPoint y: 172, endPoint x: 0, endPoint y: 172, distance: 128.1
click at [511, 168] on button "Filtrar" at bounding box center [523, 174] width 25 height 13
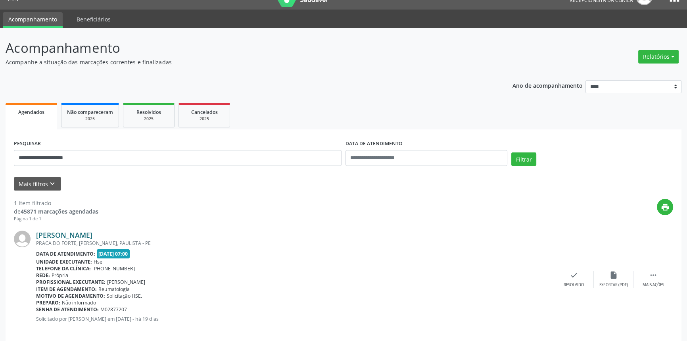
scroll to position [25, 0]
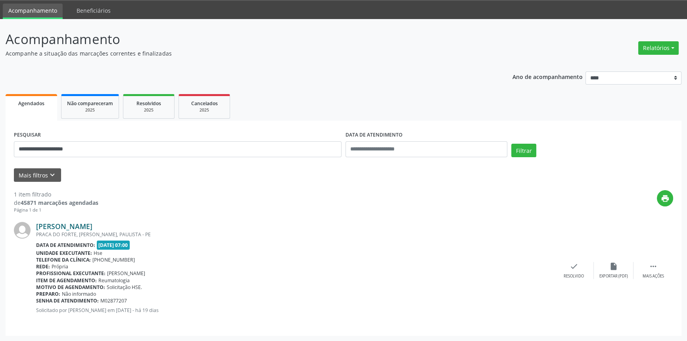
click at [92, 224] on link "[PERSON_NAME]" at bounding box center [64, 226] width 56 height 9
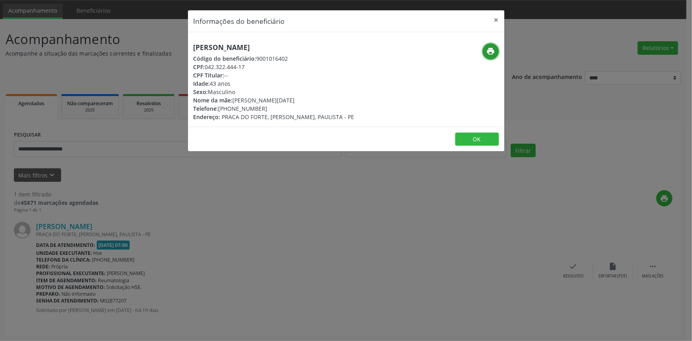
click at [488, 51] on icon "print" at bounding box center [490, 51] width 9 height 9
drag, startPoint x: 328, startPoint y: 42, endPoint x: 185, endPoint y: 47, distance: 142.9
click at [185, 47] on div "Informações do beneficiário × [PERSON_NAME] Código do beneficiário: 9001016402 …" at bounding box center [346, 170] width 692 height 341
copy h5 "[PERSON_NAME]"
click at [499, 18] on button "×" at bounding box center [497, 19] width 16 height 19
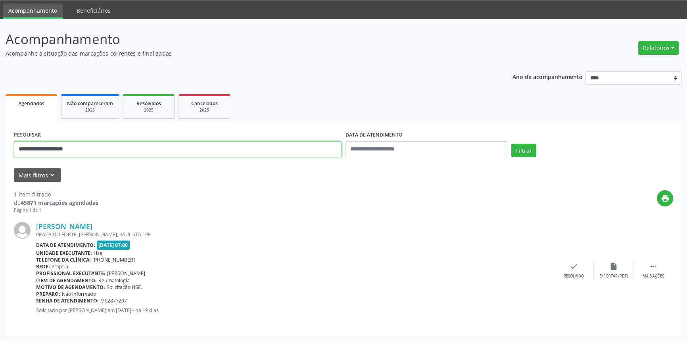
drag, startPoint x: 84, startPoint y: 150, endPoint x: 0, endPoint y: 154, distance: 84.2
click at [0, 154] on div "**********" at bounding box center [343, 180] width 687 height 322
paste input "**********"
click at [521, 148] on button "Filtrar" at bounding box center [523, 150] width 25 height 13
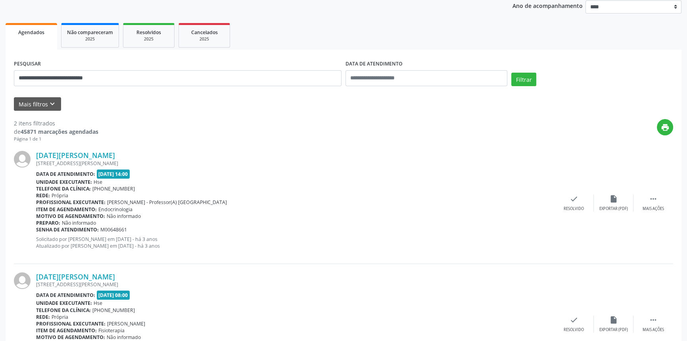
scroll to position [152, 0]
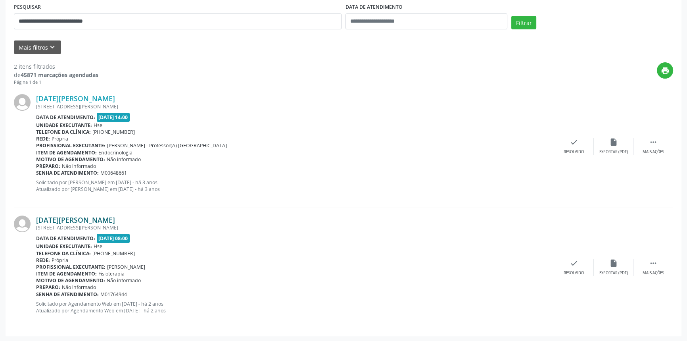
click at [115, 219] on link "[DATE][PERSON_NAME]" at bounding box center [75, 219] width 79 height 9
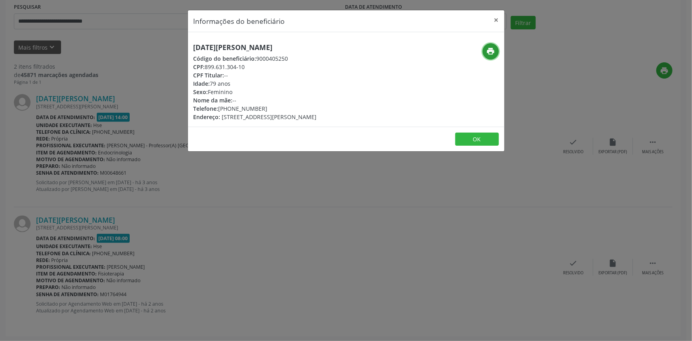
click at [491, 50] on icon "print" at bounding box center [490, 51] width 9 height 9
click at [499, 19] on button "×" at bounding box center [497, 19] width 16 height 19
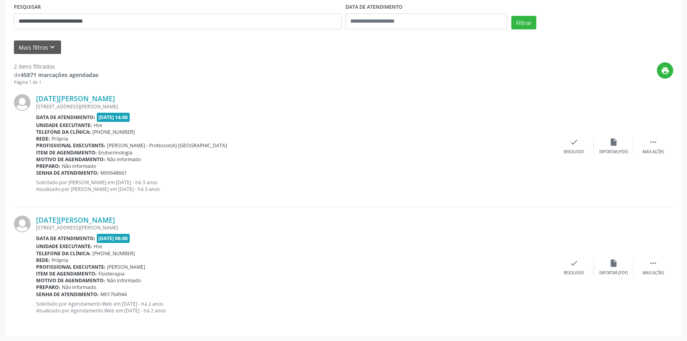
drag, startPoint x: 148, startPoint y: 219, endPoint x: 33, endPoint y: 217, distance: 114.6
click at [33, 217] on div "[DATE][PERSON_NAME] [STREET_ADDRESS][PERSON_NAME] Data de atendimento: [DATE] 0…" at bounding box center [343, 267] width 659 height 121
copy div "[DATE][PERSON_NAME]"
drag, startPoint x: 121, startPoint y: 23, endPoint x: 0, endPoint y: 9, distance: 121.8
click at [0, 9] on div "**********" at bounding box center [343, 116] width 687 height 450
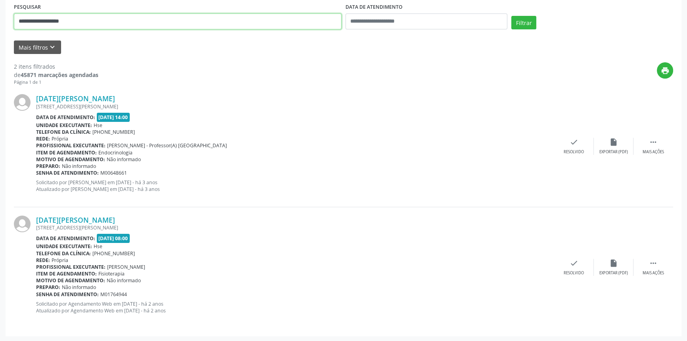
click at [511, 16] on button "Filtrar" at bounding box center [523, 22] width 25 height 13
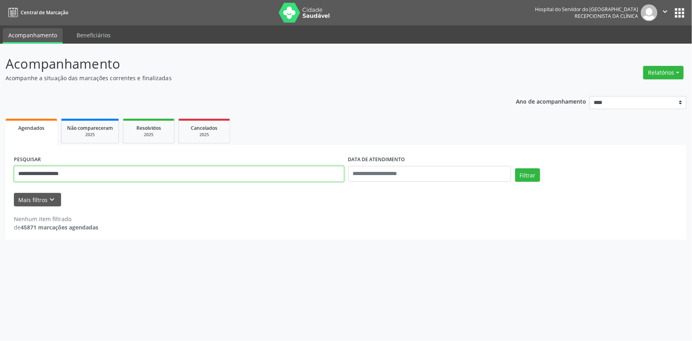
click at [57, 172] on input "**********" at bounding box center [179, 174] width 330 height 16
click at [515, 168] on button "Filtrar" at bounding box center [527, 174] width 25 height 13
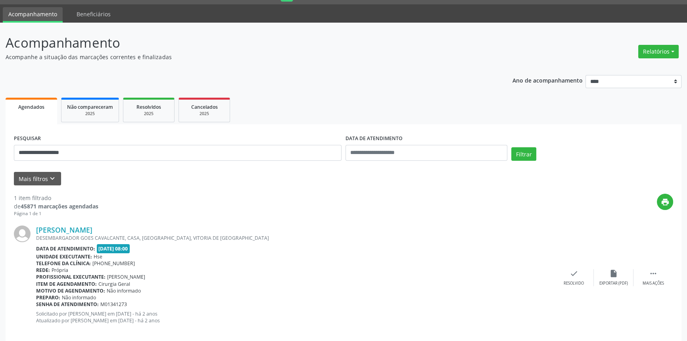
scroll to position [32, 0]
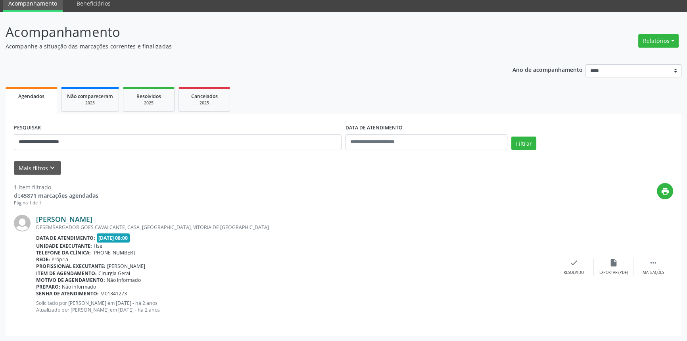
click at [67, 217] on link "[PERSON_NAME]" at bounding box center [64, 219] width 56 height 9
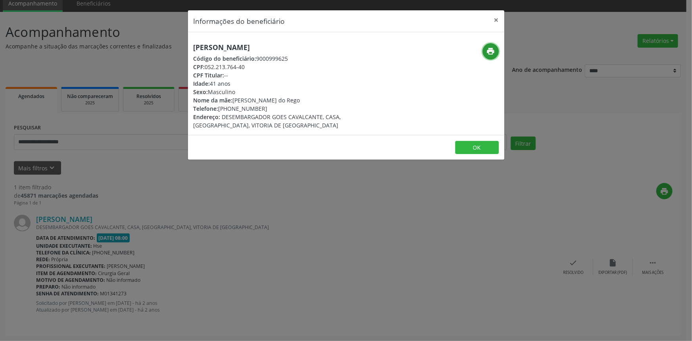
click at [489, 52] on icon "print" at bounding box center [490, 51] width 9 height 9
drag, startPoint x: 288, startPoint y: 44, endPoint x: 175, endPoint y: 46, distance: 113.0
click at [175, 46] on div "Informações do beneficiário × [PERSON_NAME] Código do beneficiário: 9000999625 …" at bounding box center [346, 170] width 692 height 341
copy h5 "[PERSON_NAME]"
drag, startPoint x: 499, startPoint y: 19, endPoint x: 388, endPoint y: 48, distance: 114.4
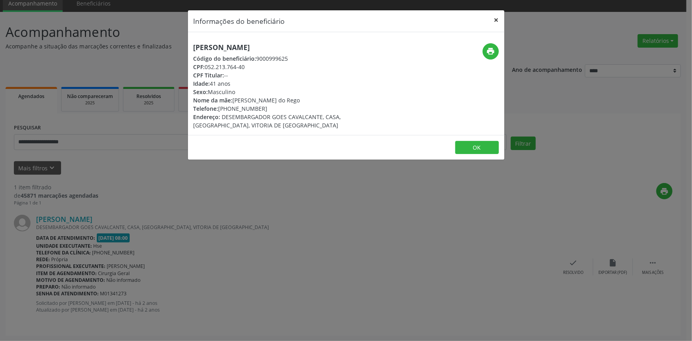
click at [496, 19] on button "×" at bounding box center [497, 19] width 16 height 19
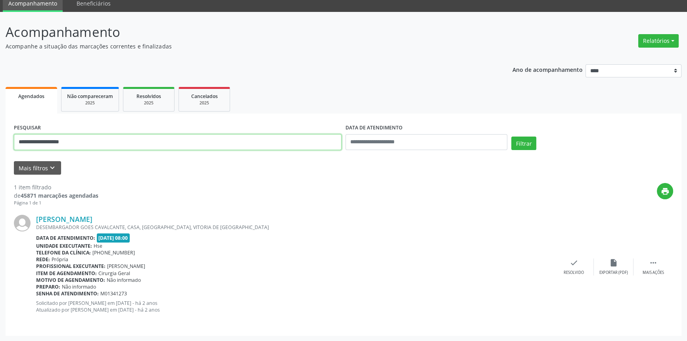
drag, startPoint x: 84, startPoint y: 147, endPoint x: 0, endPoint y: 140, distance: 84.3
click at [0, 140] on div "**********" at bounding box center [343, 176] width 687 height 329
paste input "text"
click at [522, 144] on button "Filtrar" at bounding box center [523, 142] width 25 height 13
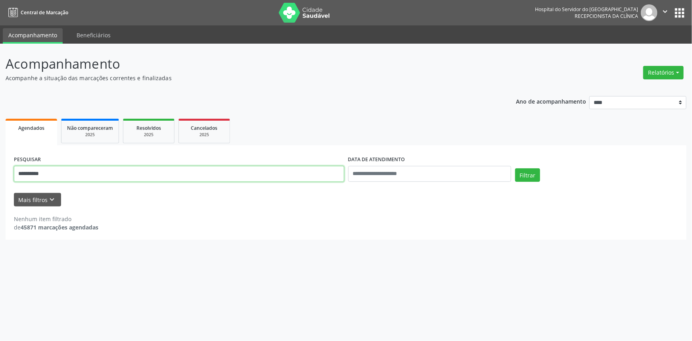
drag, startPoint x: 57, startPoint y: 171, endPoint x: 0, endPoint y: 170, distance: 57.1
click at [0, 170] on div "**********" at bounding box center [346, 192] width 692 height 297
drag, startPoint x: 51, startPoint y: 175, endPoint x: 0, endPoint y: 178, distance: 51.3
click at [0, 178] on div "**********" at bounding box center [346, 192] width 692 height 297
paste input "**********"
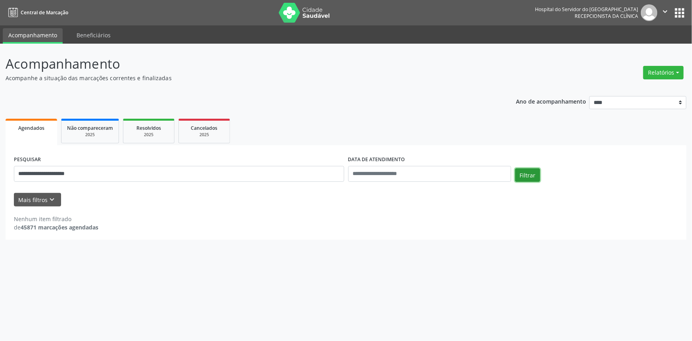
click at [521, 171] on button "Filtrar" at bounding box center [527, 174] width 25 height 13
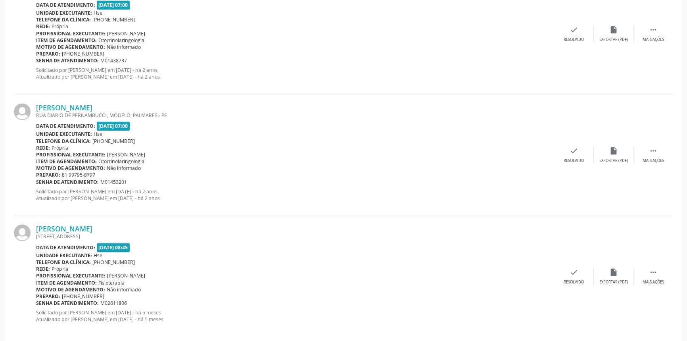
scroll to position [1483, 0]
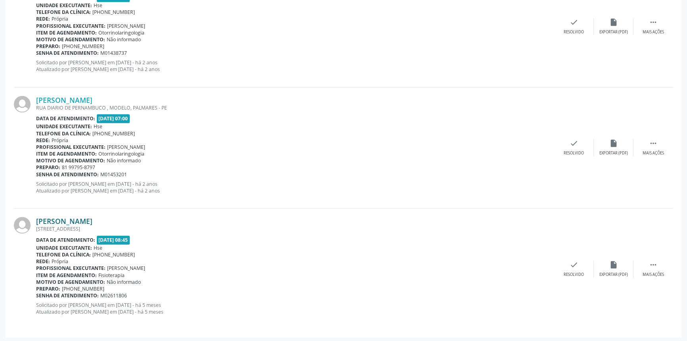
click at [92, 220] on link "[PERSON_NAME]" at bounding box center [64, 221] width 56 height 9
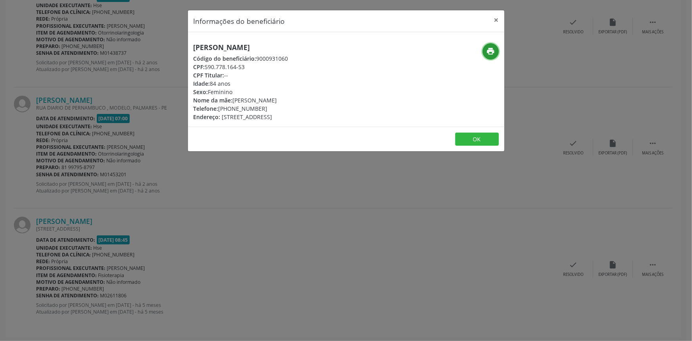
click at [488, 52] on icon "print" at bounding box center [490, 51] width 9 height 9
drag, startPoint x: 296, startPoint y: 49, endPoint x: 175, endPoint y: 51, distance: 120.6
click at [175, 51] on div "Informações do beneficiário × [PERSON_NAME] Código do beneficiário: 9000931060 …" at bounding box center [346, 170] width 692 height 341
copy h5 "[PERSON_NAME]"
click at [81, 132] on div "Informações do beneficiário × [PERSON_NAME] Código do beneficiário: 9000931060 …" at bounding box center [346, 170] width 692 height 341
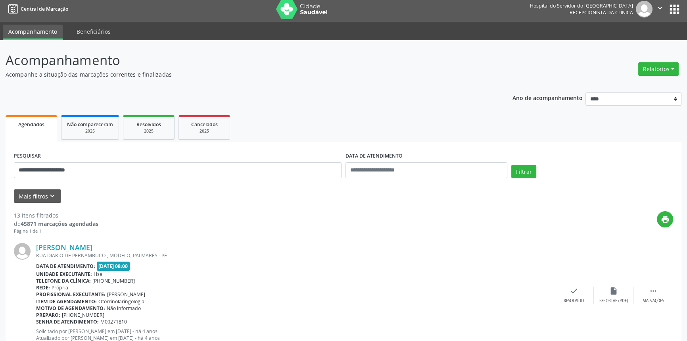
scroll to position [0, 0]
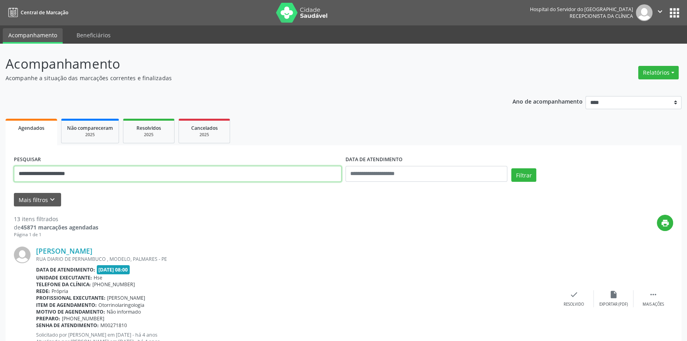
click at [75, 173] on input "**********" at bounding box center [178, 174] width 328 height 16
paste input "text"
click at [511, 168] on button "Filtrar" at bounding box center [523, 174] width 25 height 13
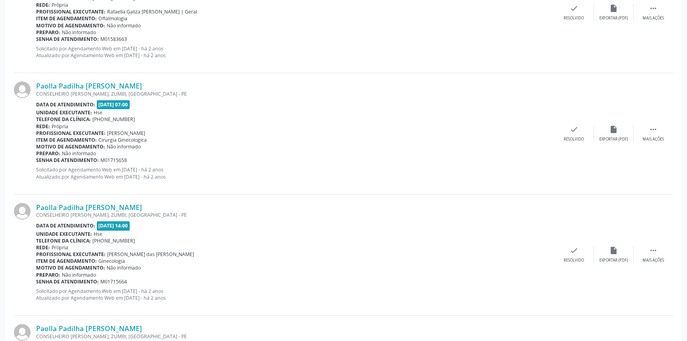
scroll to position [637, 0]
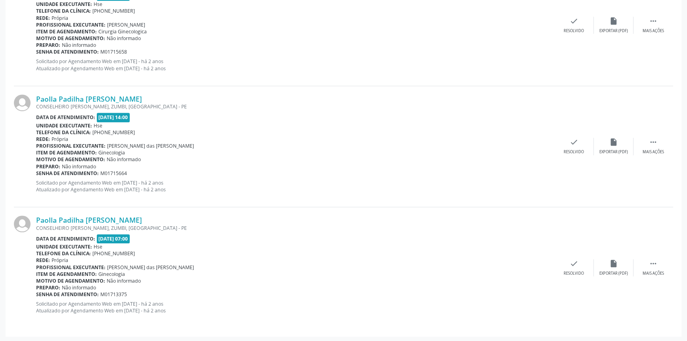
click at [98, 213] on div "Paolla Padilha [PERSON_NAME] [PERSON_NAME], [GEOGRAPHIC_DATA], [GEOGRAPHIC_DATA…" at bounding box center [343, 267] width 659 height 121
click at [102, 217] on link "Paolla Padilha [PERSON_NAME]" at bounding box center [89, 219] width 106 height 9
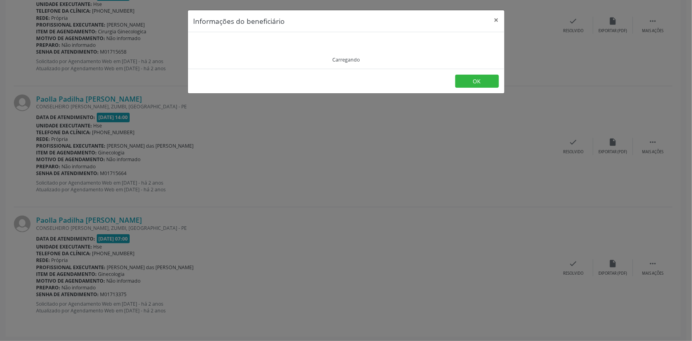
click at [485, 44] on div "Carregando" at bounding box center [346, 50] width 305 height 25
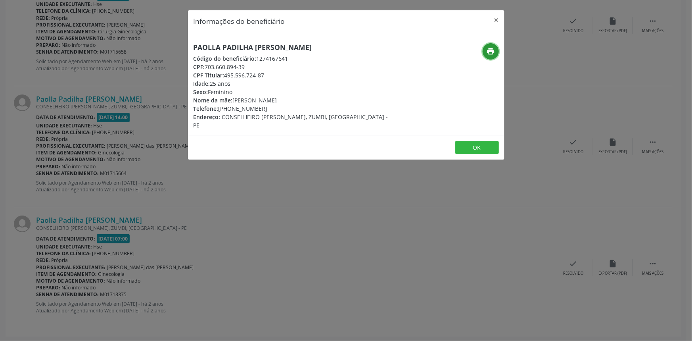
click at [485, 56] on button "print" at bounding box center [491, 51] width 16 height 16
click at [496, 17] on button "×" at bounding box center [497, 19] width 16 height 19
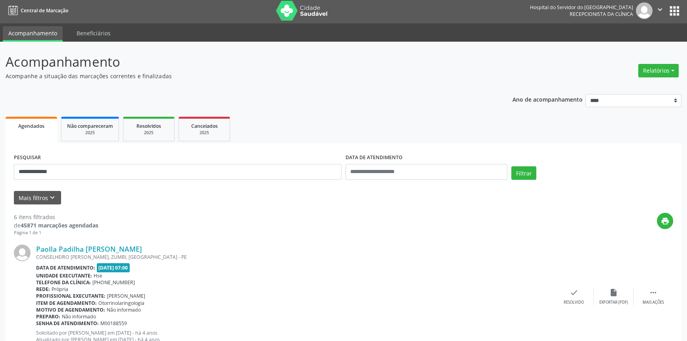
scroll to position [0, 0]
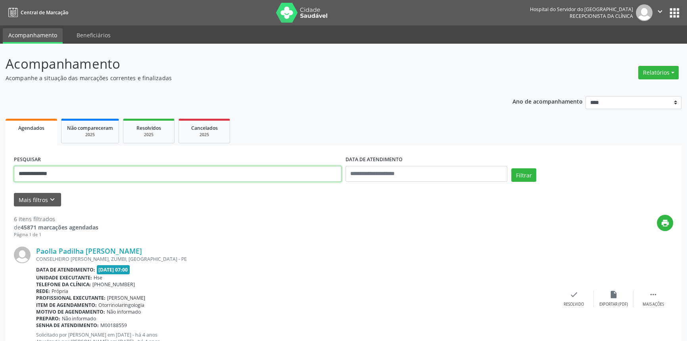
drag, startPoint x: 68, startPoint y: 171, endPoint x: 0, endPoint y: 174, distance: 67.9
paste input "*********"
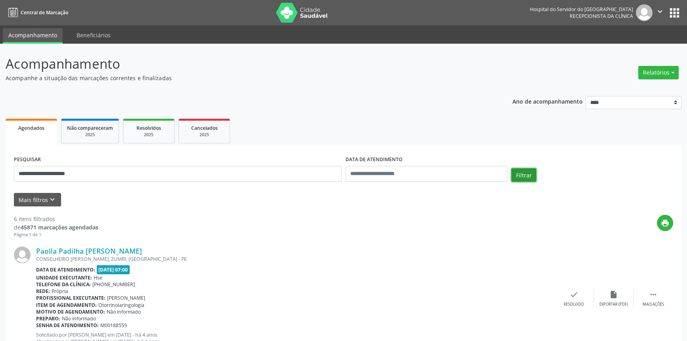
click at [525, 175] on button "Filtrar" at bounding box center [523, 174] width 25 height 13
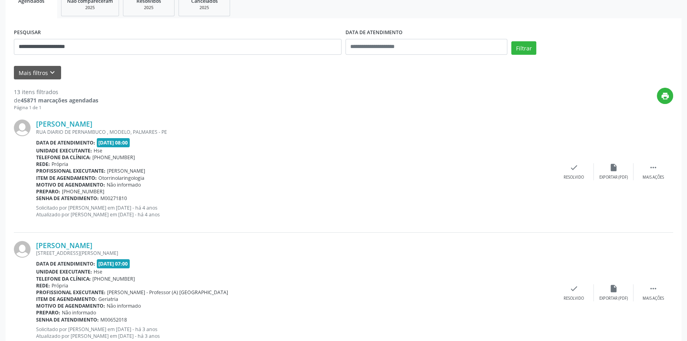
scroll to position [72, 0]
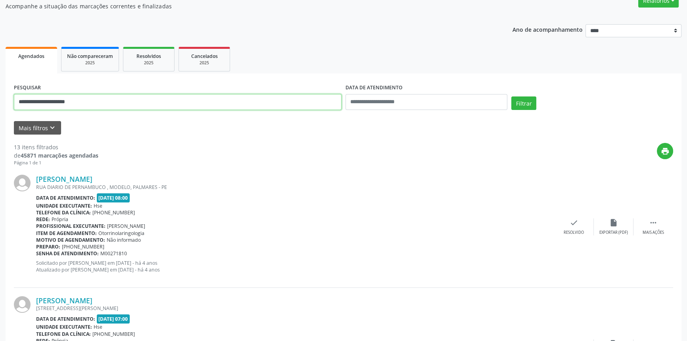
drag, startPoint x: 104, startPoint y: 105, endPoint x: 0, endPoint y: 96, distance: 104.7
type input "**********"
click at [511, 96] on button "Filtrar" at bounding box center [523, 102] width 25 height 13
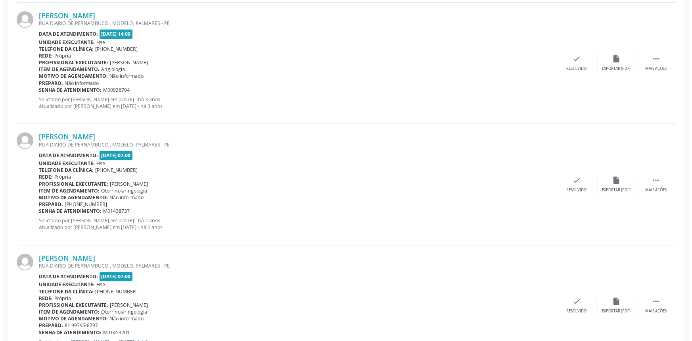
scroll to position [758, 0]
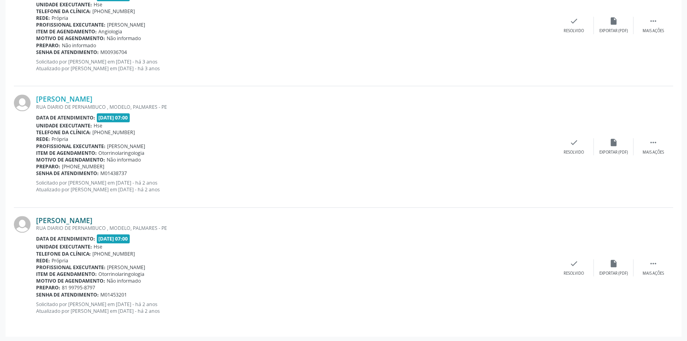
click at [92, 219] on link "[PERSON_NAME]" at bounding box center [64, 220] width 56 height 9
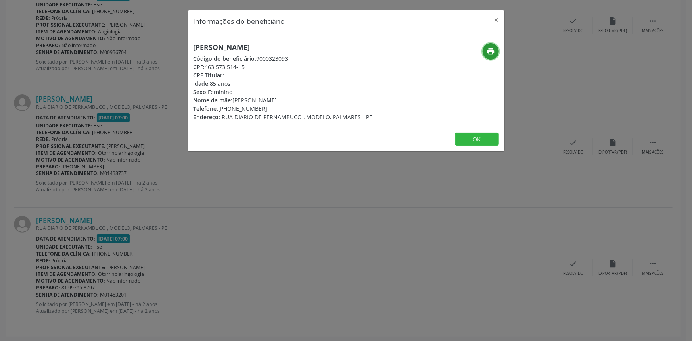
click at [487, 53] on icon "print" at bounding box center [490, 51] width 9 height 9
drag, startPoint x: 303, startPoint y: 46, endPoint x: 187, endPoint y: 46, distance: 115.8
click at [188, 46] on div "[PERSON_NAME] Código do beneficiário: 9000323093 CPF: 463.573.514-15 CPF Titula…" at bounding box center [293, 82] width 211 height 78
copy h5 "[PERSON_NAME]"
